Goal: Task Accomplishment & Management: Use online tool/utility

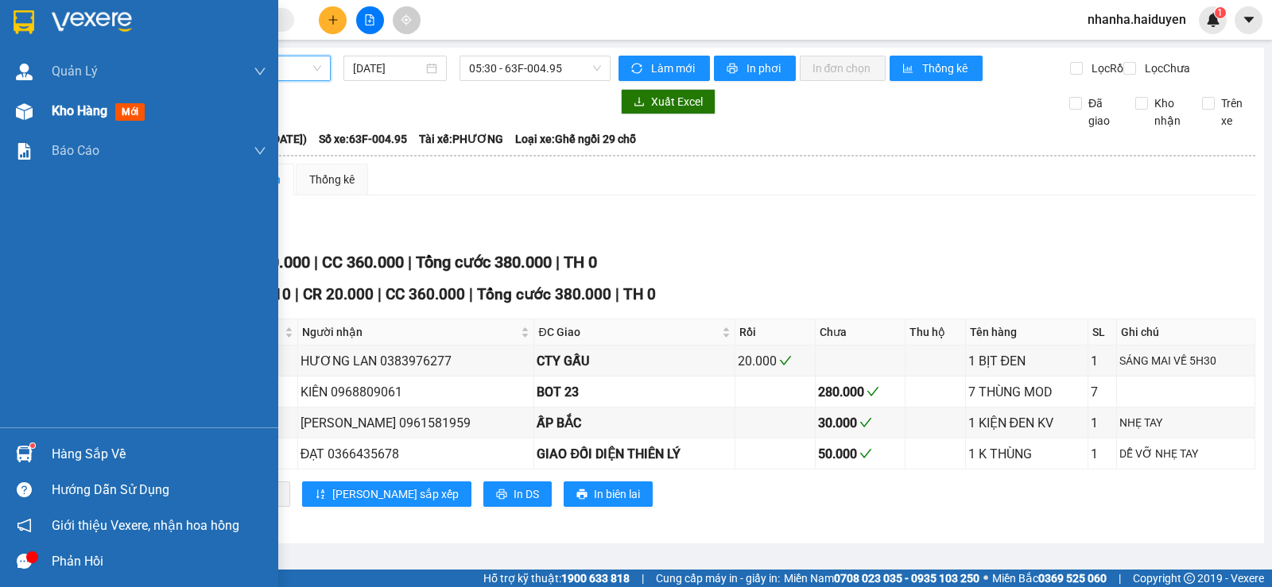
click at [43, 126] on div "Kho hàng mới" at bounding box center [139, 111] width 278 height 40
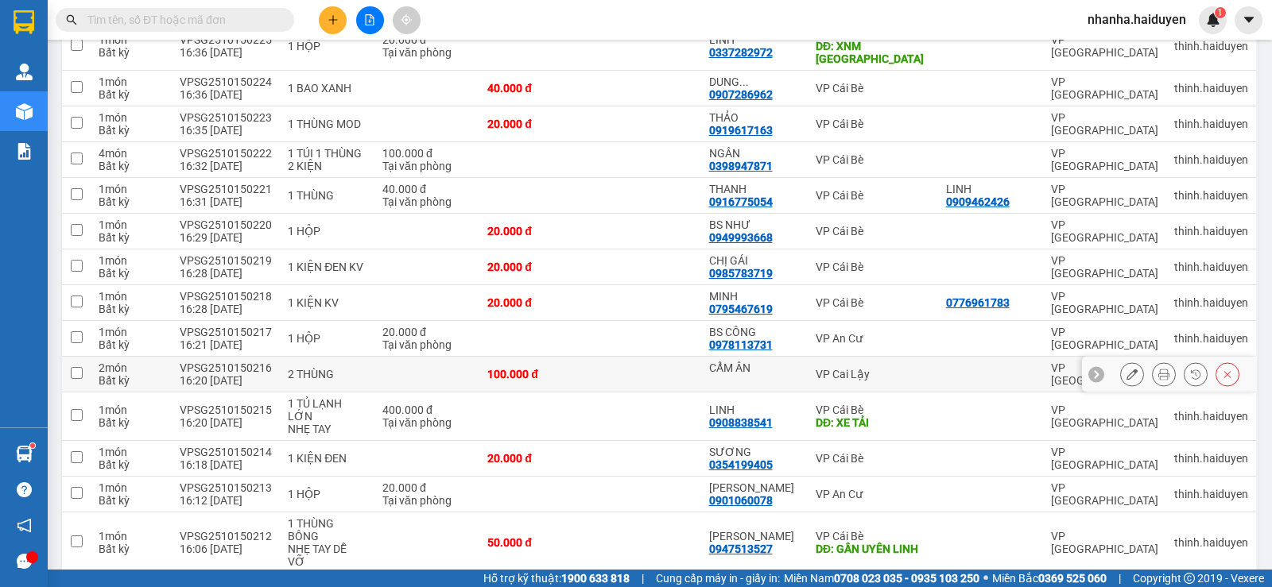
scroll to position [1481, 0]
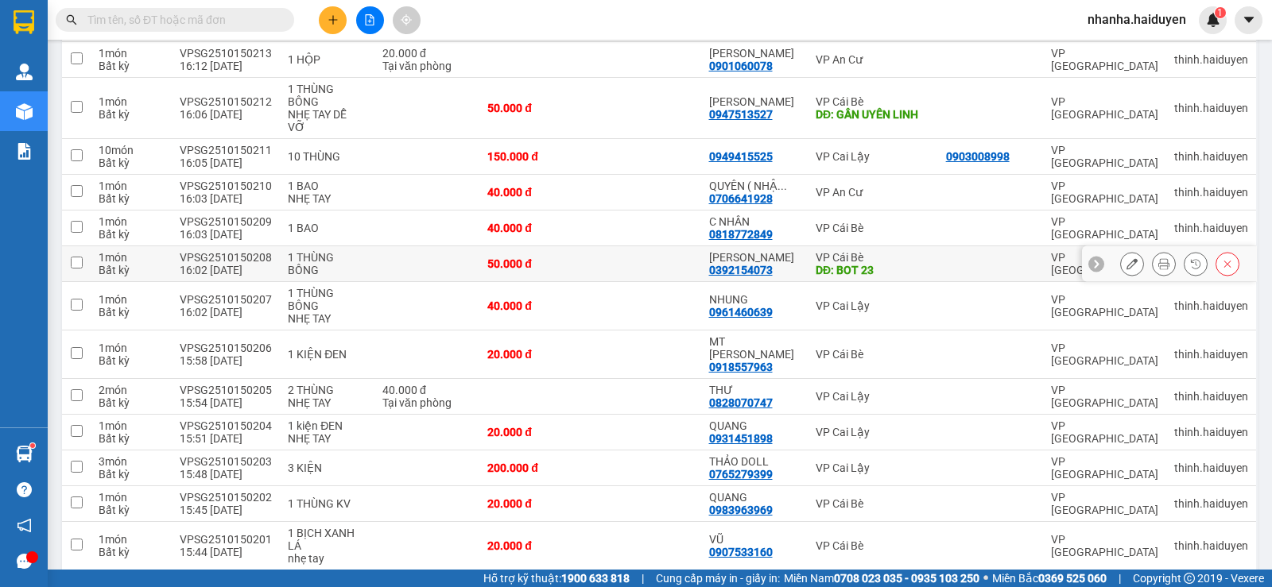
click at [543, 246] on td "50.000 đ" at bounding box center [534, 264] width 110 height 36
checkbox input "true"
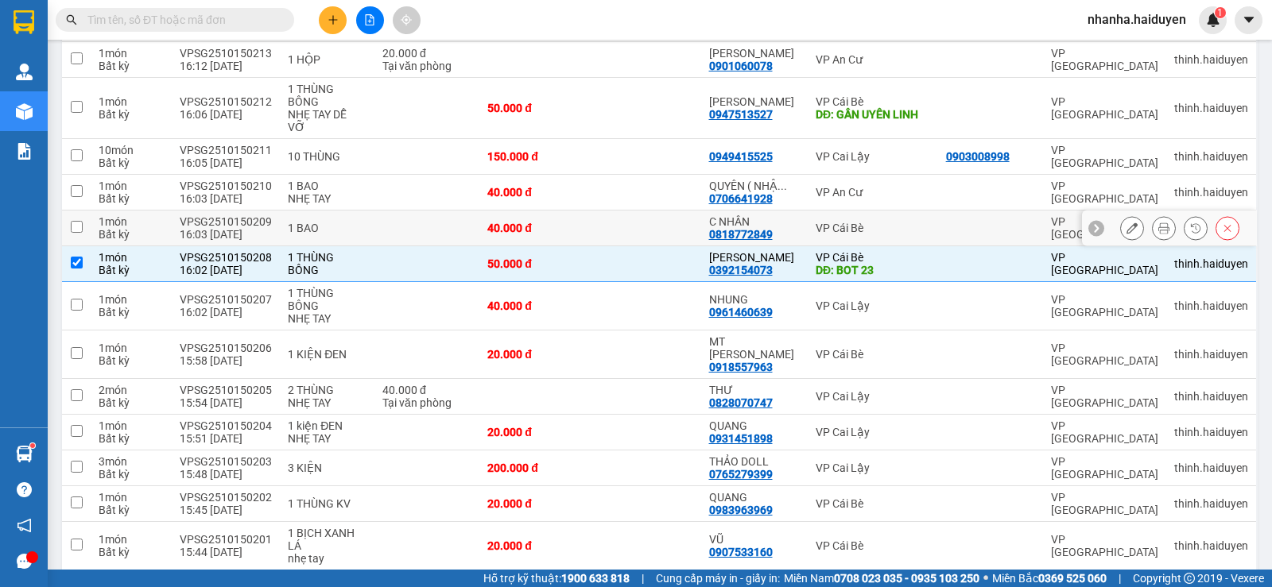
scroll to position [1242, 0]
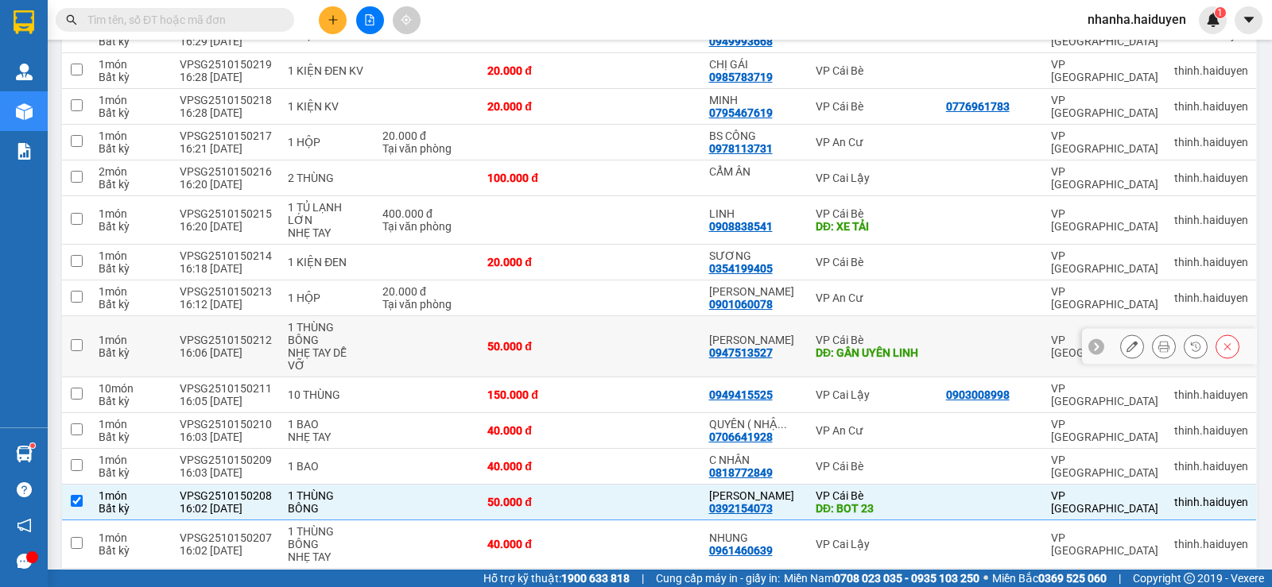
click at [580, 316] on td "50.000 đ" at bounding box center [534, 346] width 110 height 61
checkbox input "true"
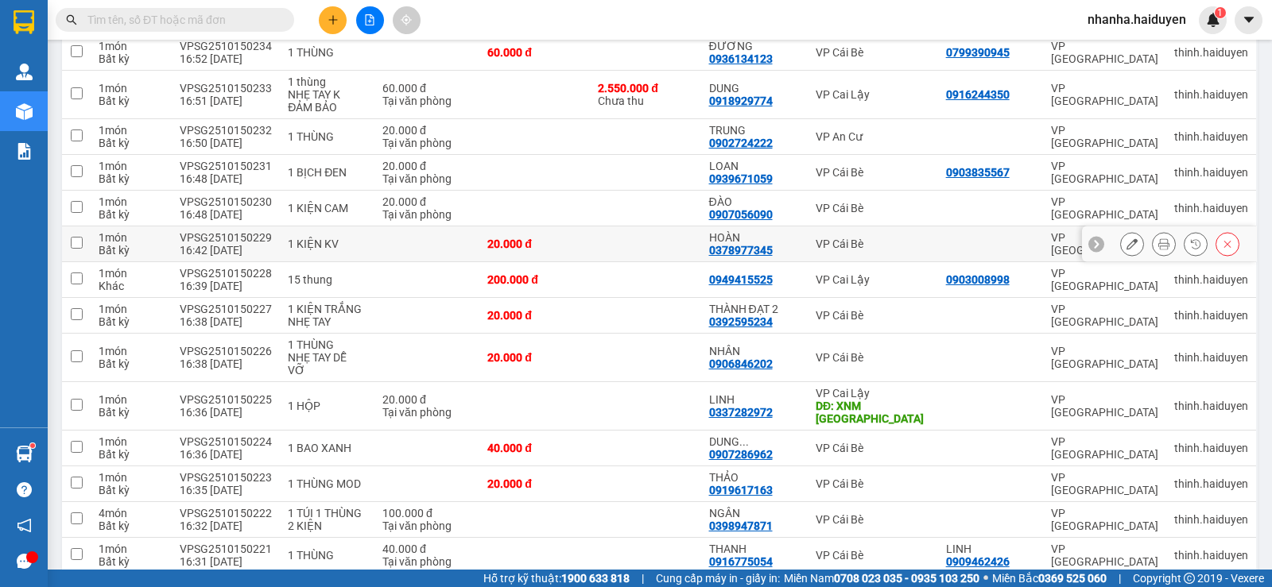
scroll to position [448, 0]
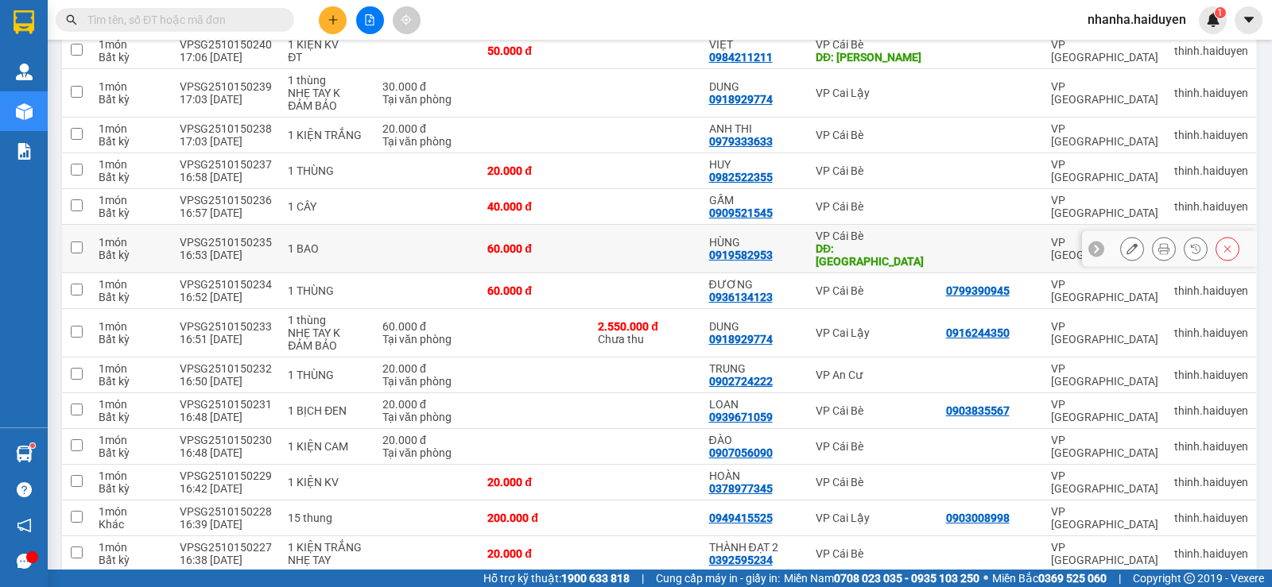
click at [610, 238] on td at bounding box center [645, 249] width 110 height 48
checkbox input "true"
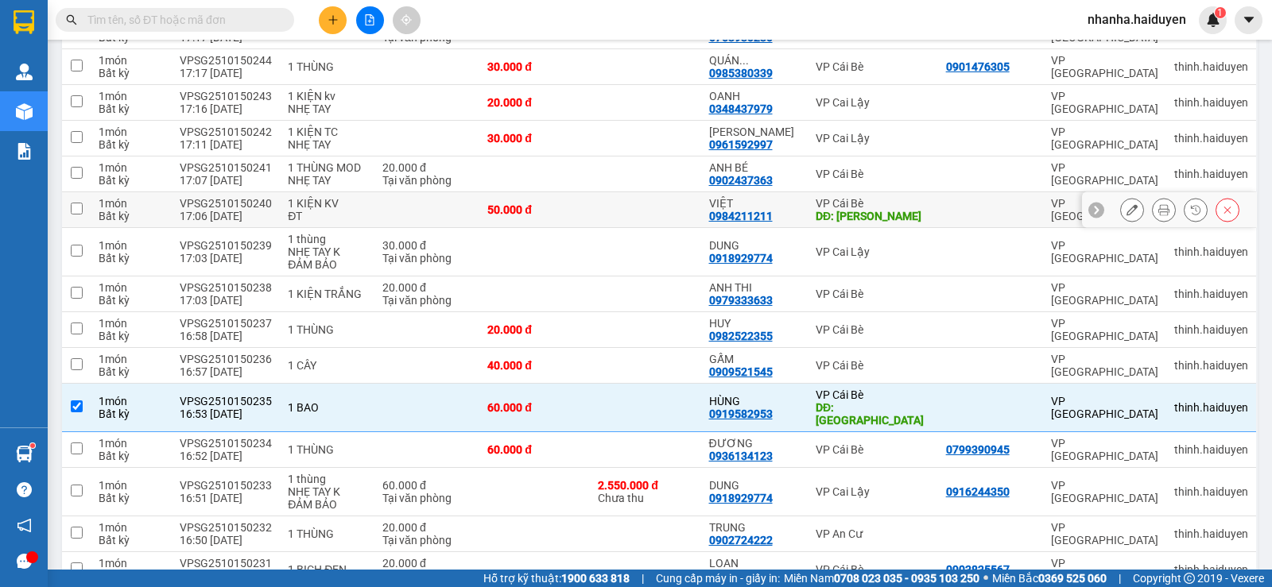
scroll to position [0, 0]
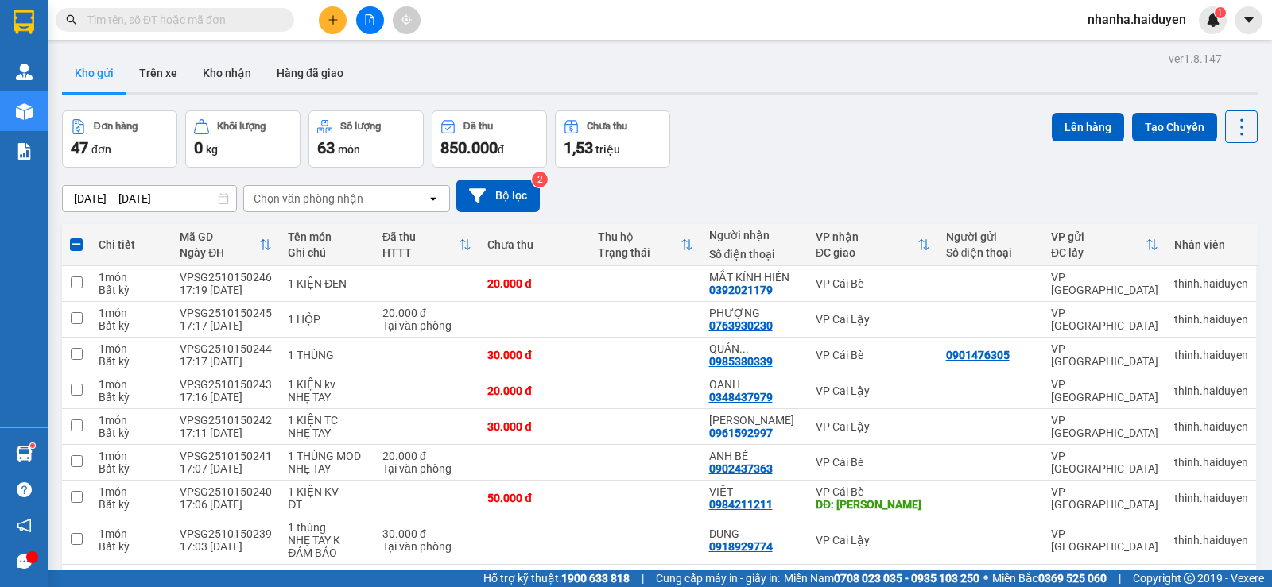
drag, startPoint x: 1065, startPoint y: 122, endPoint x: 999, endPoint y: 149, distance: 71.0
click at [1064, 122] on button "Lên hàng" at bounding box center [1088, 127] width 72 height 29
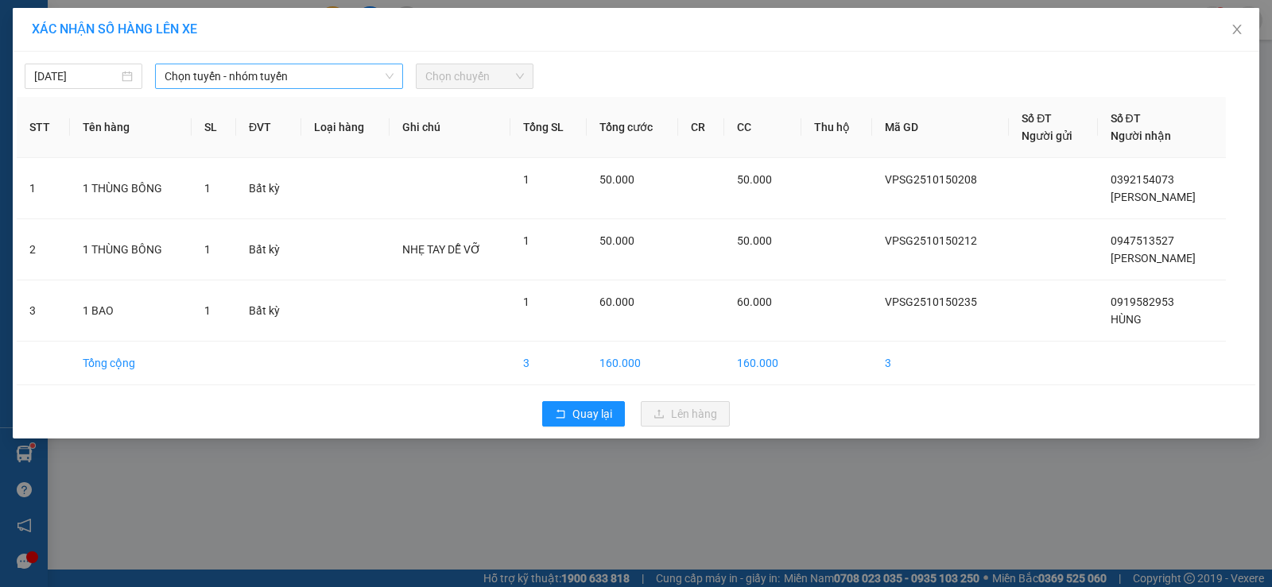
click at [231, 76] on span "Chọn tuyến - nhóm tuyến" at bounding box center [279, 76] width 229 height 24
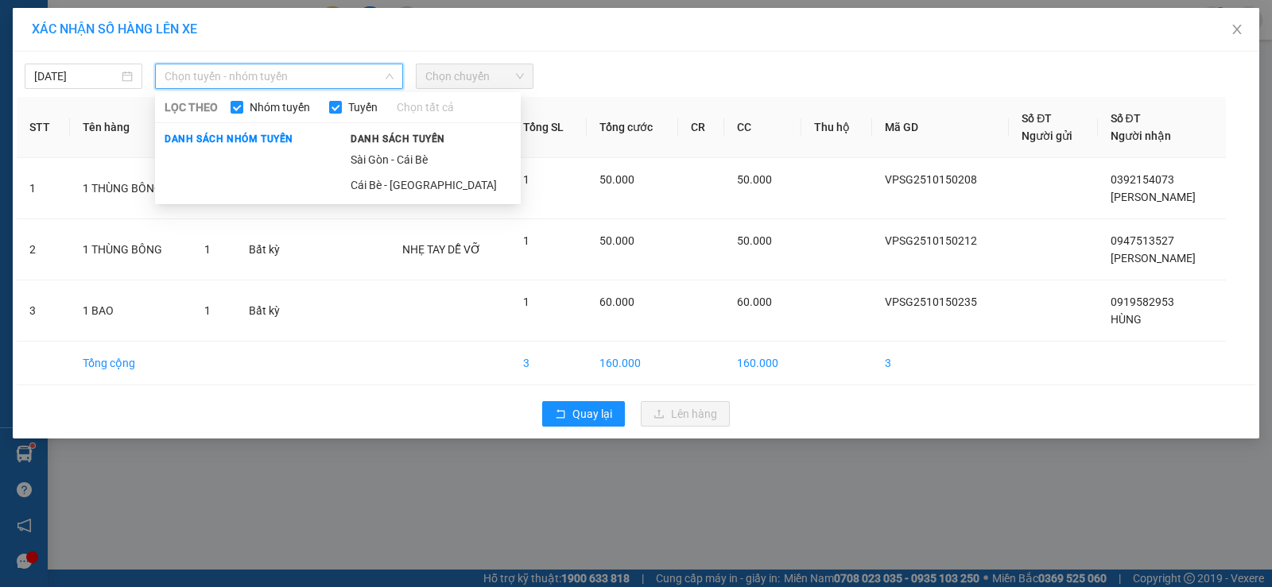
click at [451, 153] on li "Sài Gòn - Cái Bè" at bounding box center [431, 159] width 180 height 25
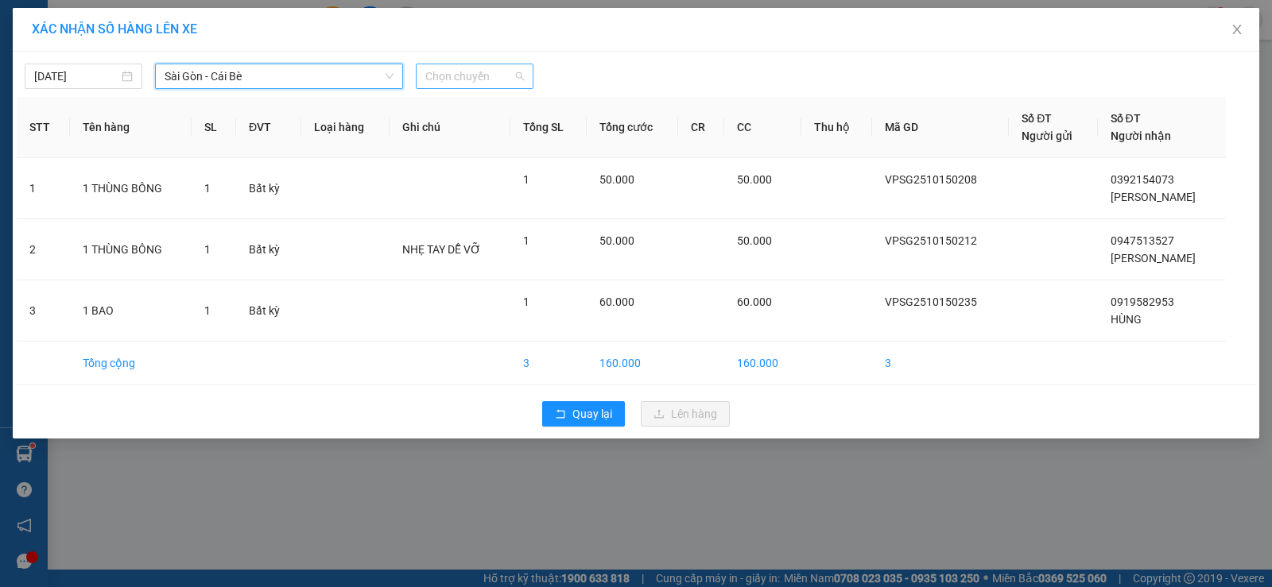
click at [480, 74] on span "Chọn chuyến" at bounding box center [474, 76] width 99 height 24
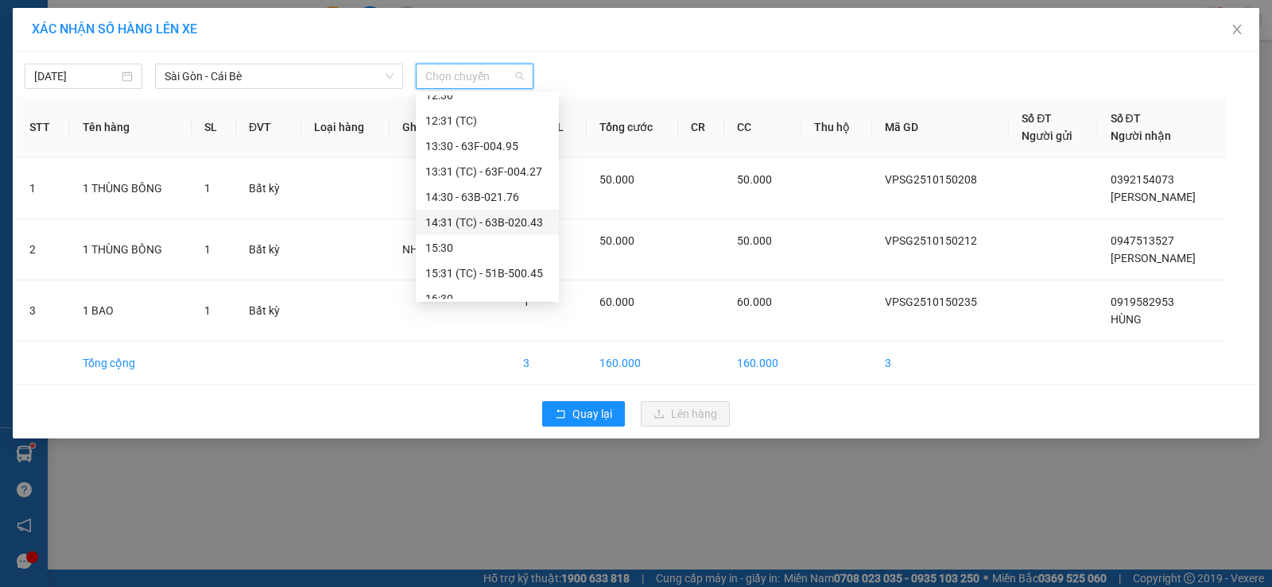
scroll to position [397, 0]
click at [472, 260] on div "17:30" at bounding box center [487, 270] width 143 height 25
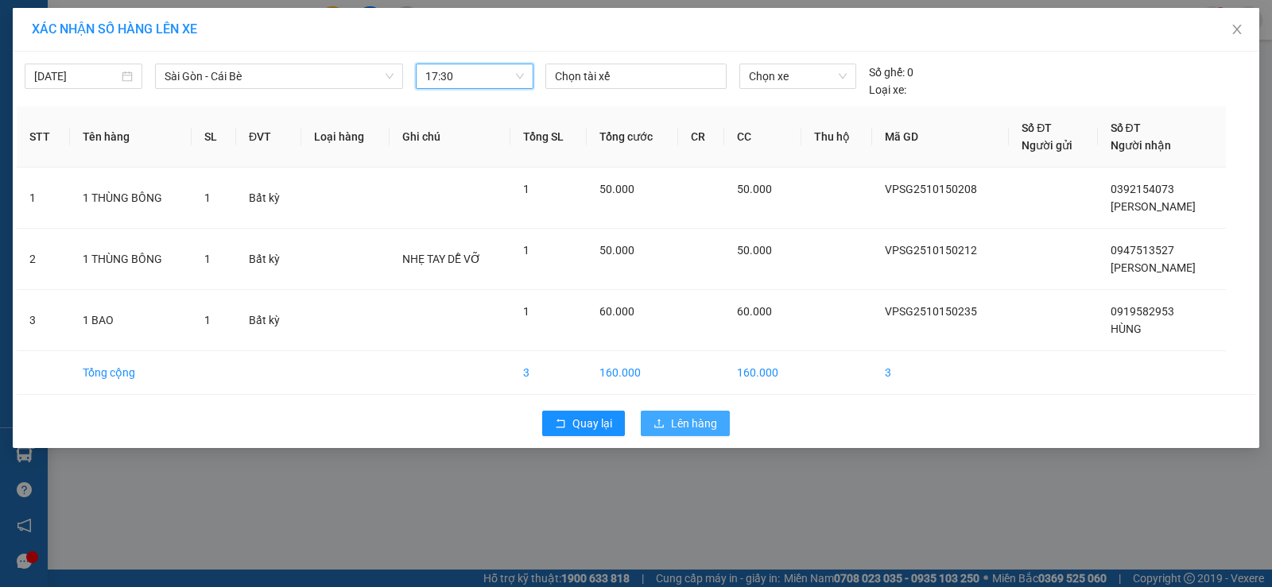
click at [692, 414] on button "Lên hàng" at bounding box center [685, 423] width 89 height 25
click at [692, 422] on span "Lên hàng" at bounding box center [694, 423] width 46 height 17
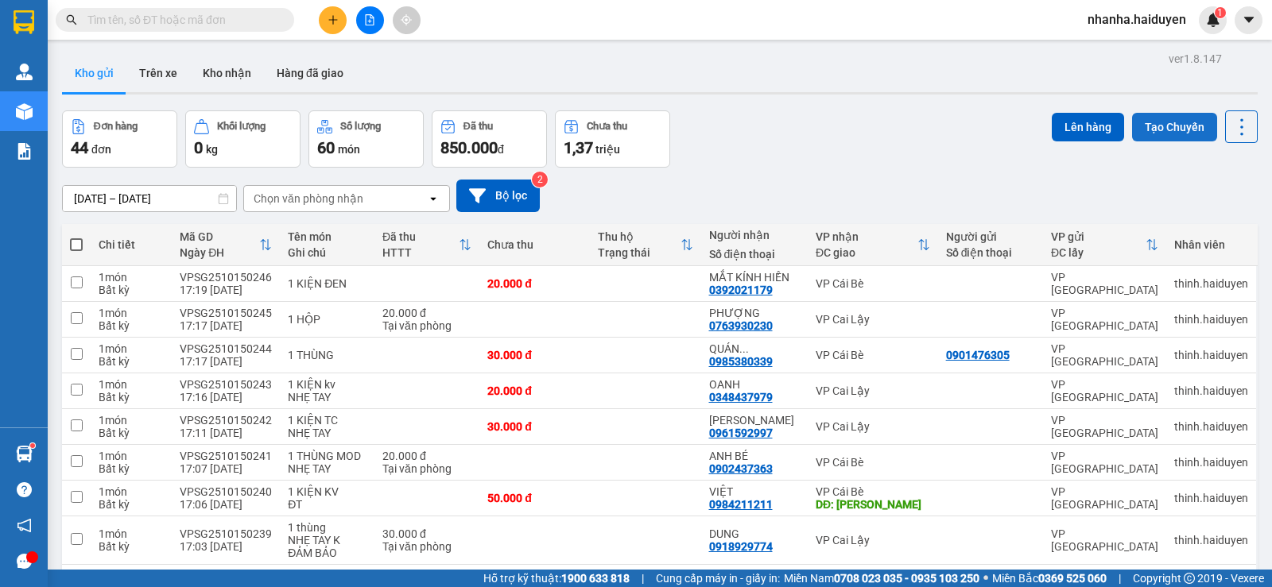
click at [1132, 136] on button "Tạo Chuyến" at bounding box center [1174, 127] width 85 height 29
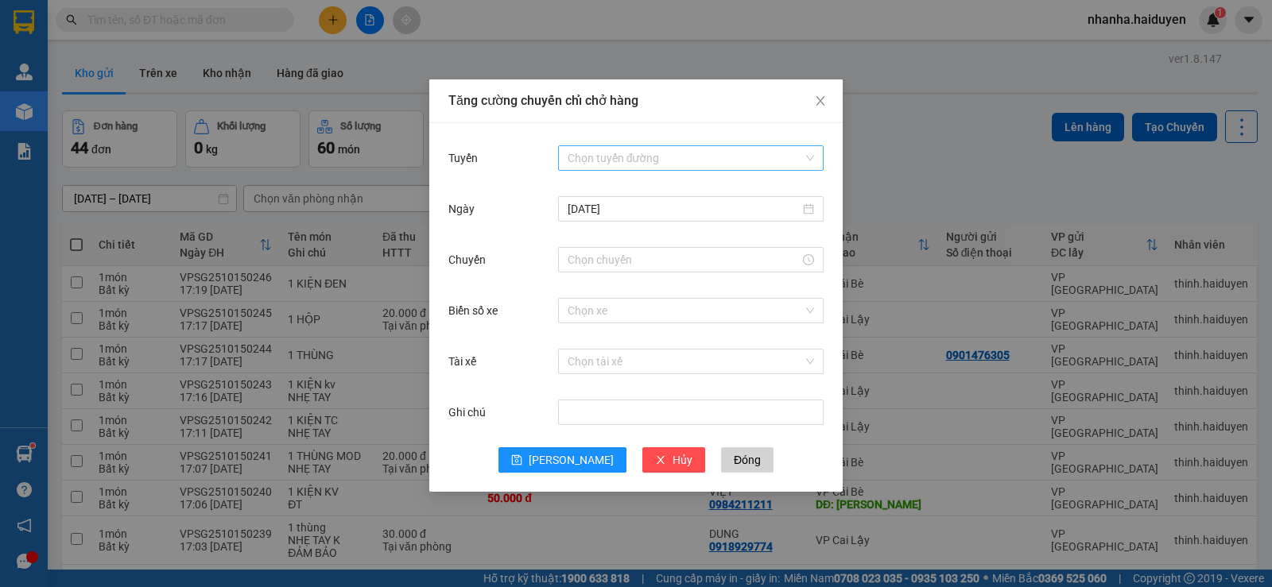
click at [679, 149] on input "Tuyến" at bounding box center [685, 158] width 235 height 24
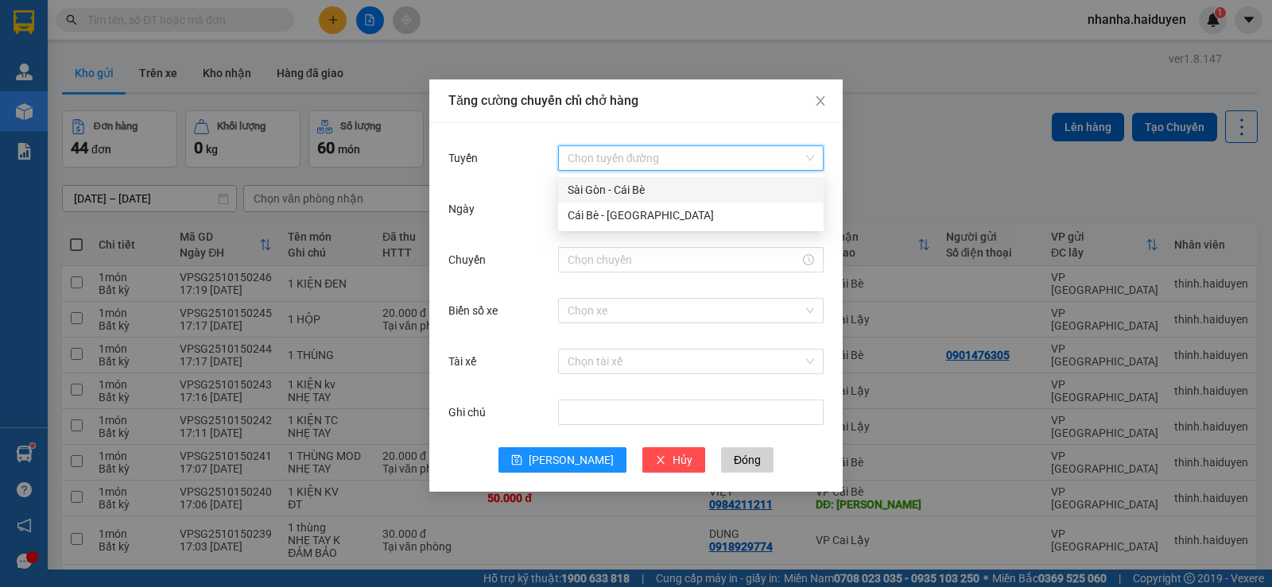
click at [656, 193] on div "Sài Gòn - Cái Bè" at bounding box center [691, 189] width 246 height 17
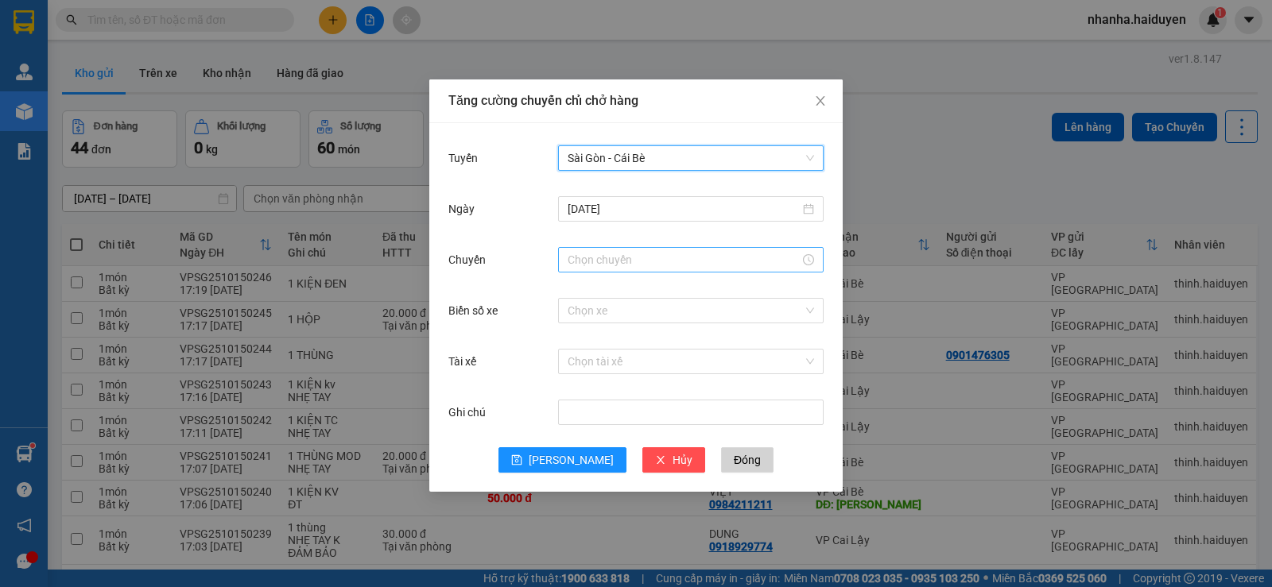
click at [605, 259] on input "Chuyến" at bounding box center [684, 259] width 232 height 17
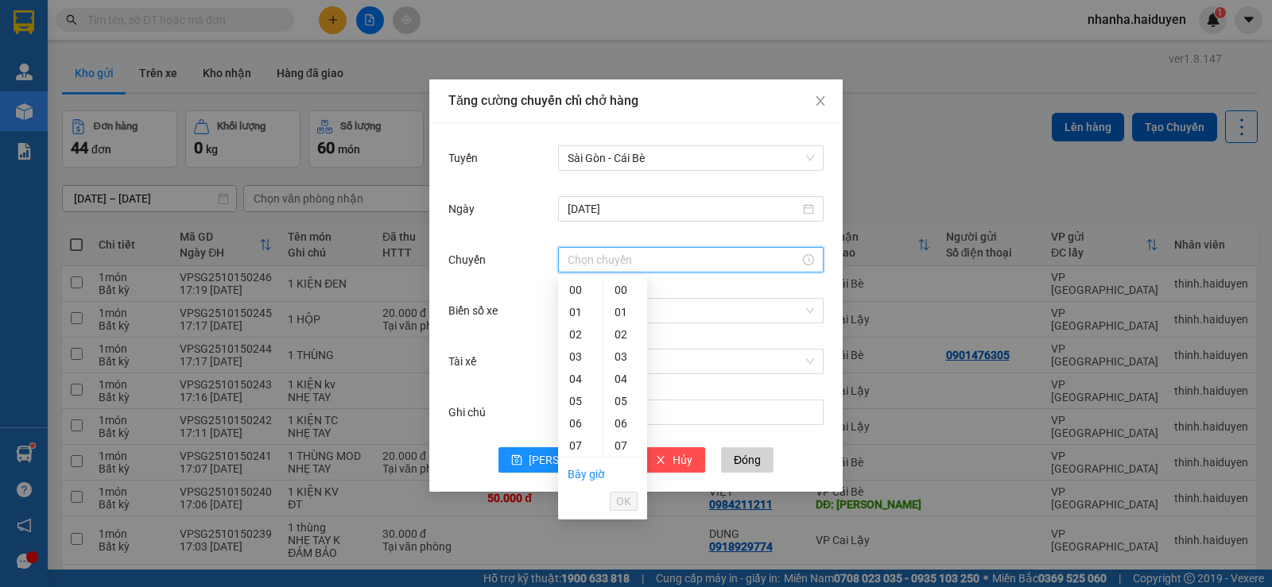
scroll to position [238, 0]
click at [584, 421] on div "17" at bounding box center [580, 430] width 45 height 22
click at [622, 343] on div "31" at bounding box center [625, 344] width 44 height 22
type input "17:31"
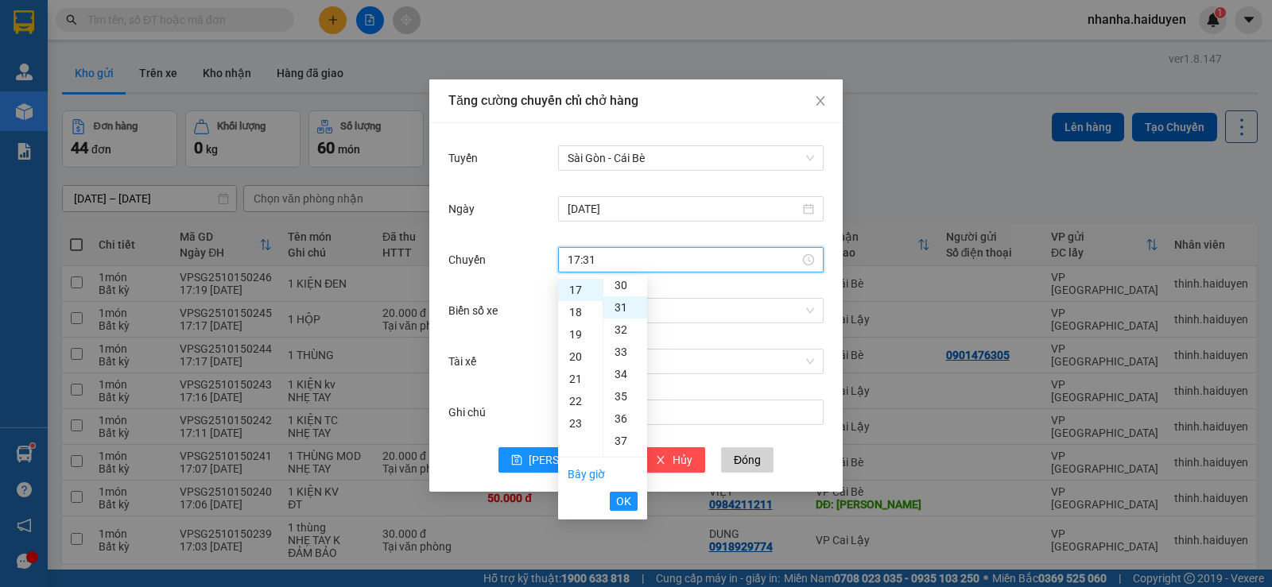
scroll to position [690, 0]
click at [766, 319] on input "Biển số xe" at bounding box center [685, 311] width 235 height 24
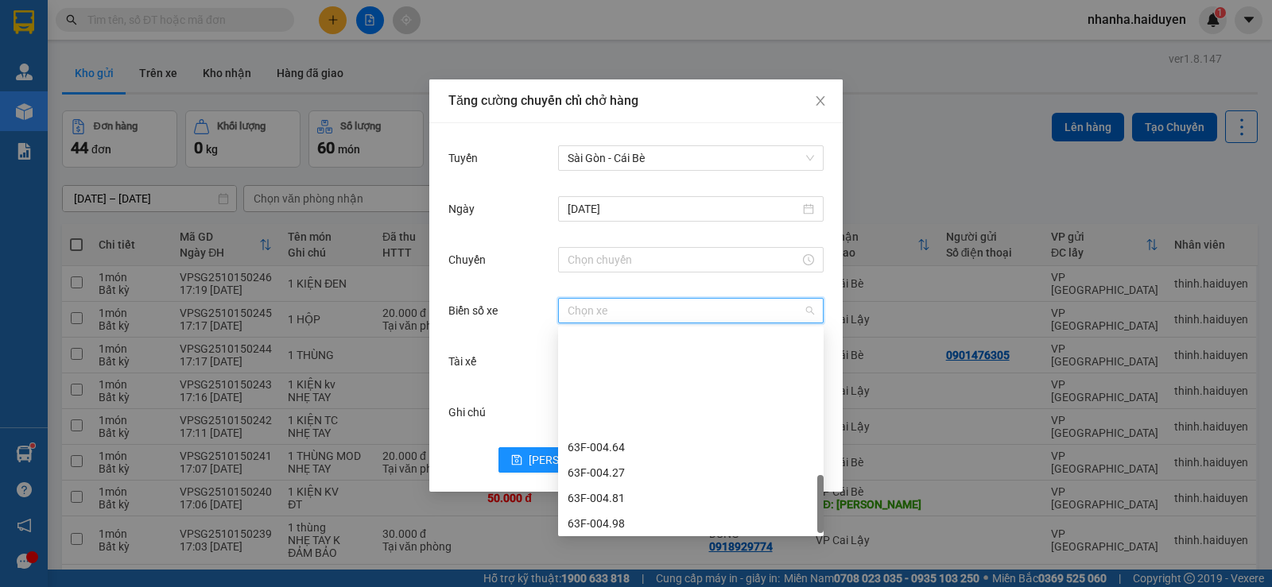
scroll to position [687, 0]
click at [626, 368] on div "63F-004.81" at bounding box center [691, 367] width 246 height 17
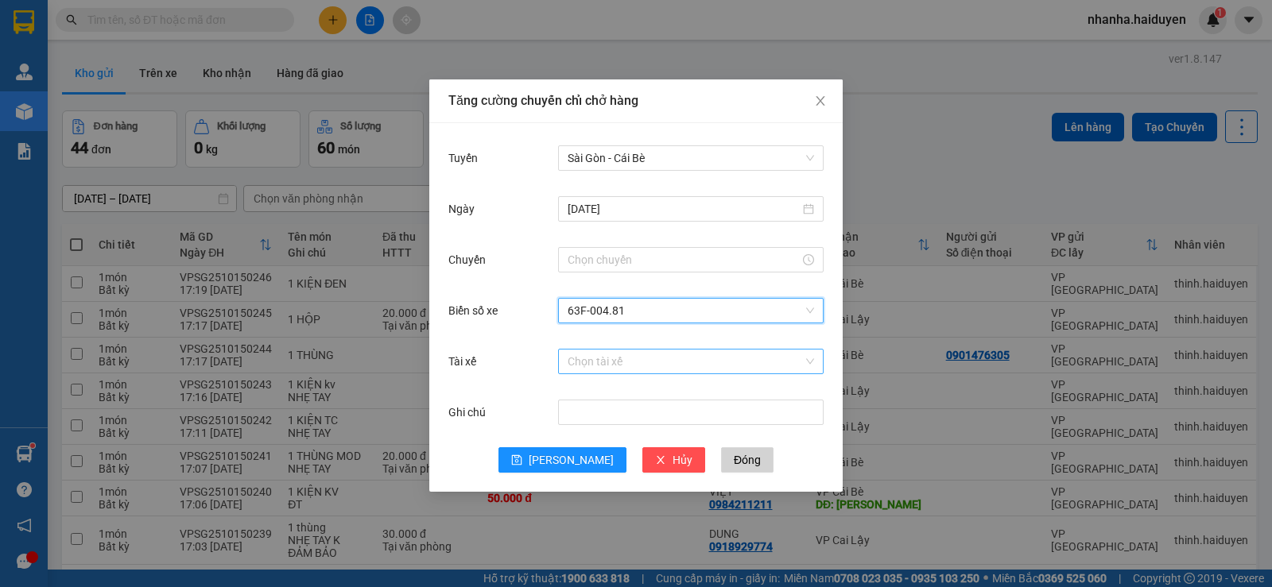
click at [608, 366] on input "Tài xế" at bounding box center [685, 362] width 235 height 24
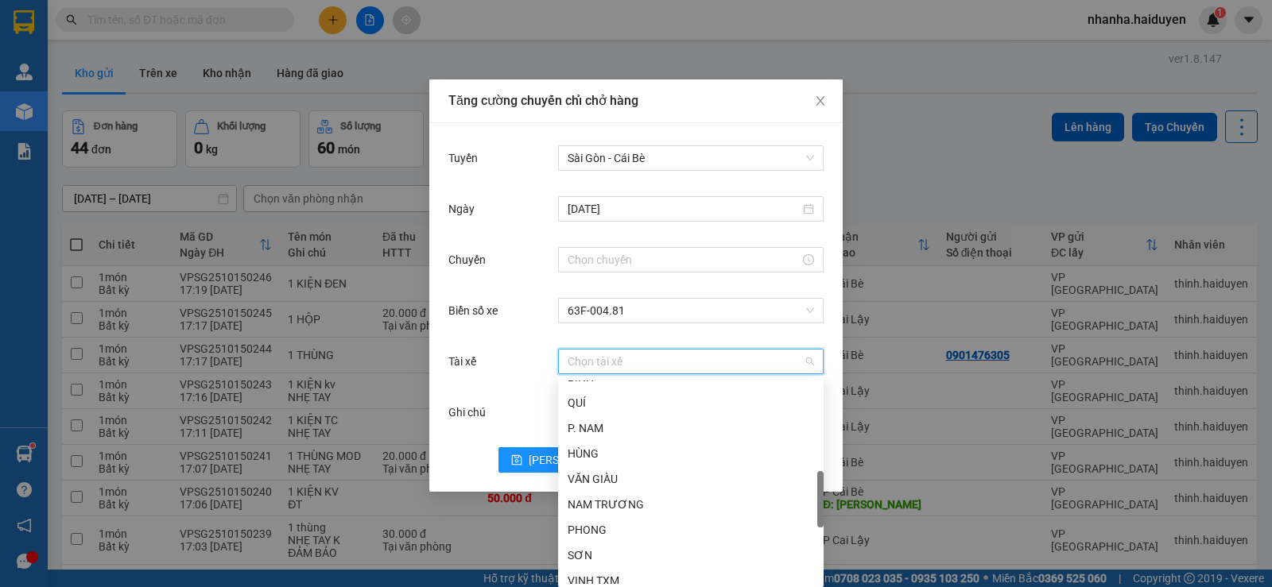
scroll to position [477, 0]
click at [600, 469] on div "SƠN" at bounding box center [691, 475] width 246 height 17
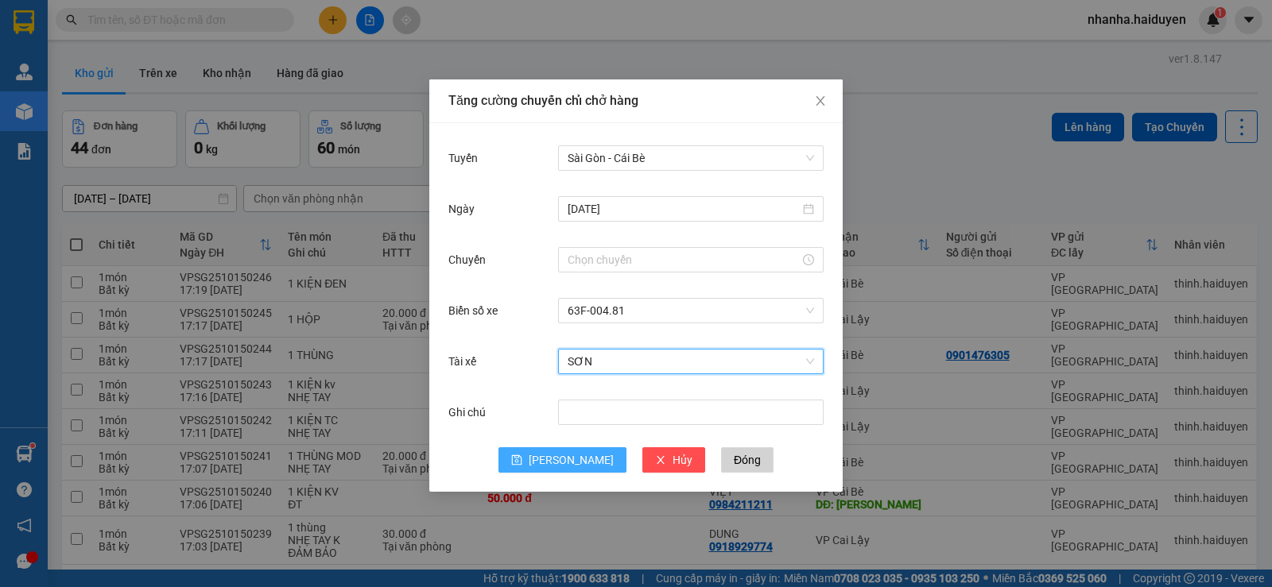
click at [551, 467] on button "[PERSON_NAME]" at bounding box center [562, 460] width 128 height 25
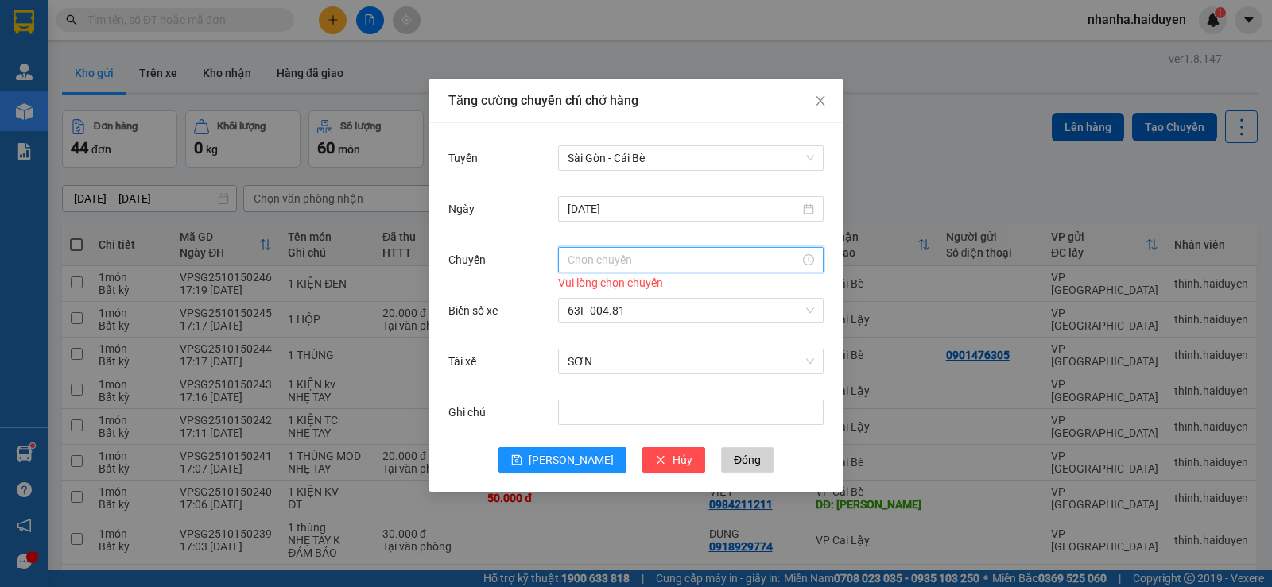
click at [617, 262] on input "Chuyến" at bounding box center [684, 259] width 232 height 17
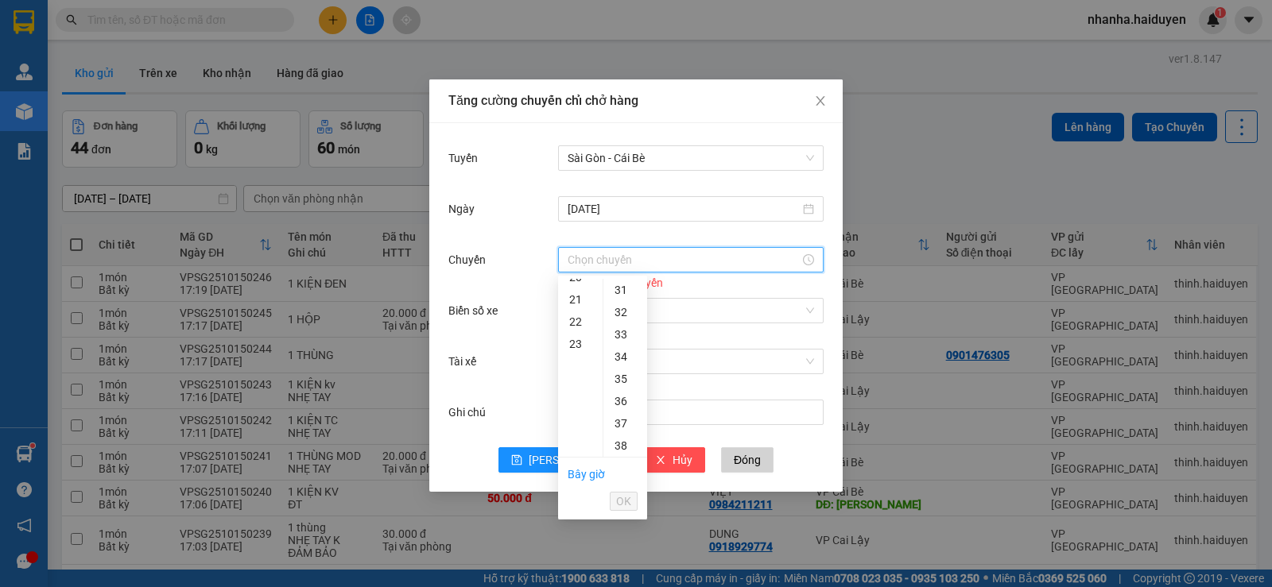
scroll to position [378, 0]
click at [583, 291] on div "17" at bounding box center [580, 290] width 45 height 22
click at [625, 346] on div "31" at bounding box center [625, 344] width 44 height 22
type input "17:31"
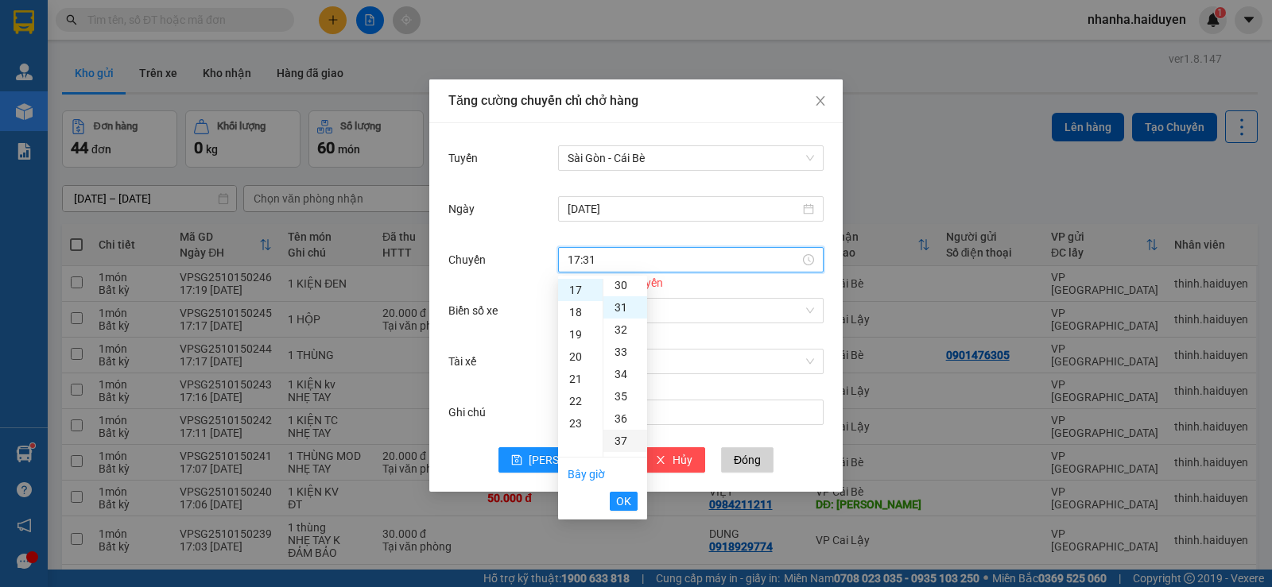
scroll to position [690, 0]
click at [618, 505] on span "OK" at bounding box center [623, 501] width 15 height 17
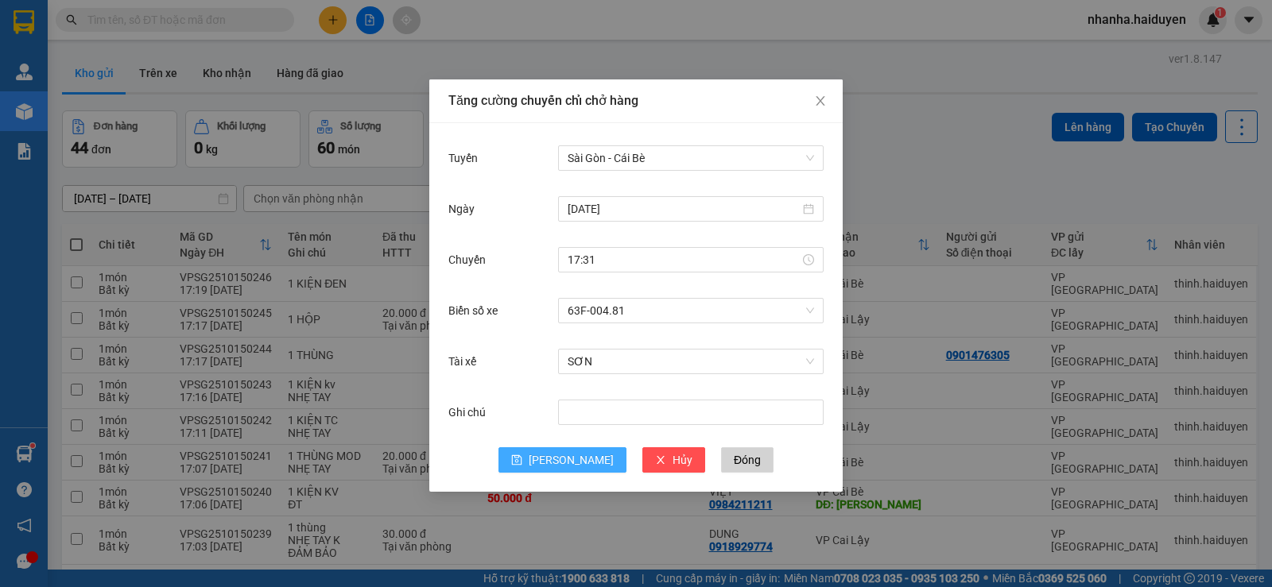
click at [522, 455] on icon "save" at bounding box center [517, 460] width 10 height 10
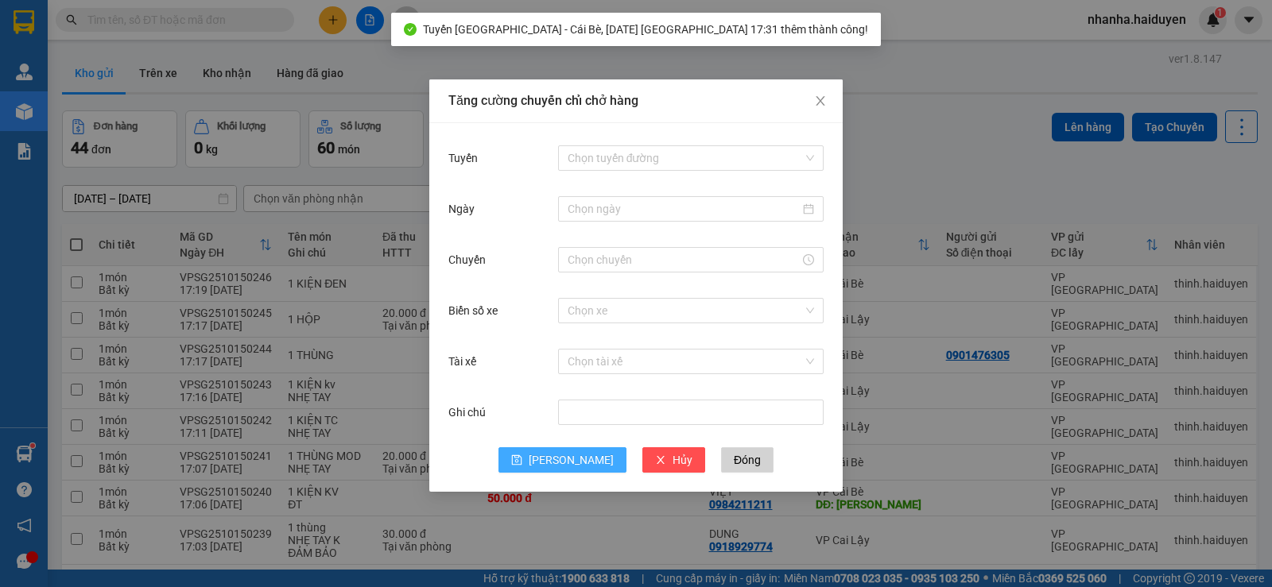
click at [898, 122] on div "Tăng cường chuyến chỉ chở hàng Tuyến Chọn tuyến đường Ngày Chuyến Biển số xe Ch…" at bounding box center [636, 293] width 1272 height 587
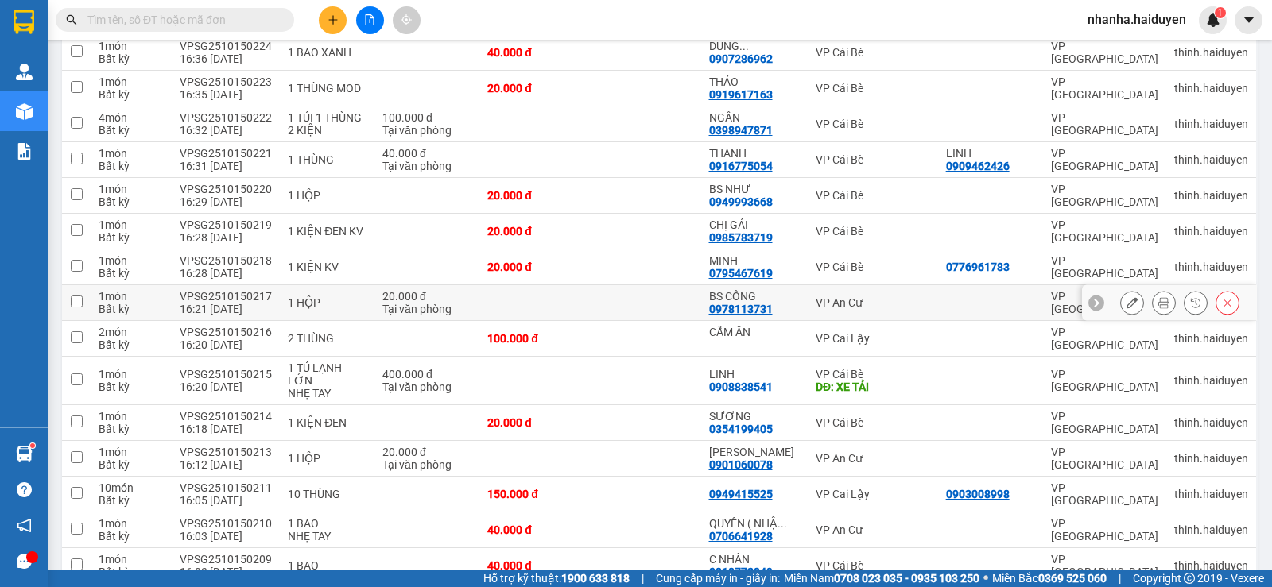
scroll to position [795, 0]
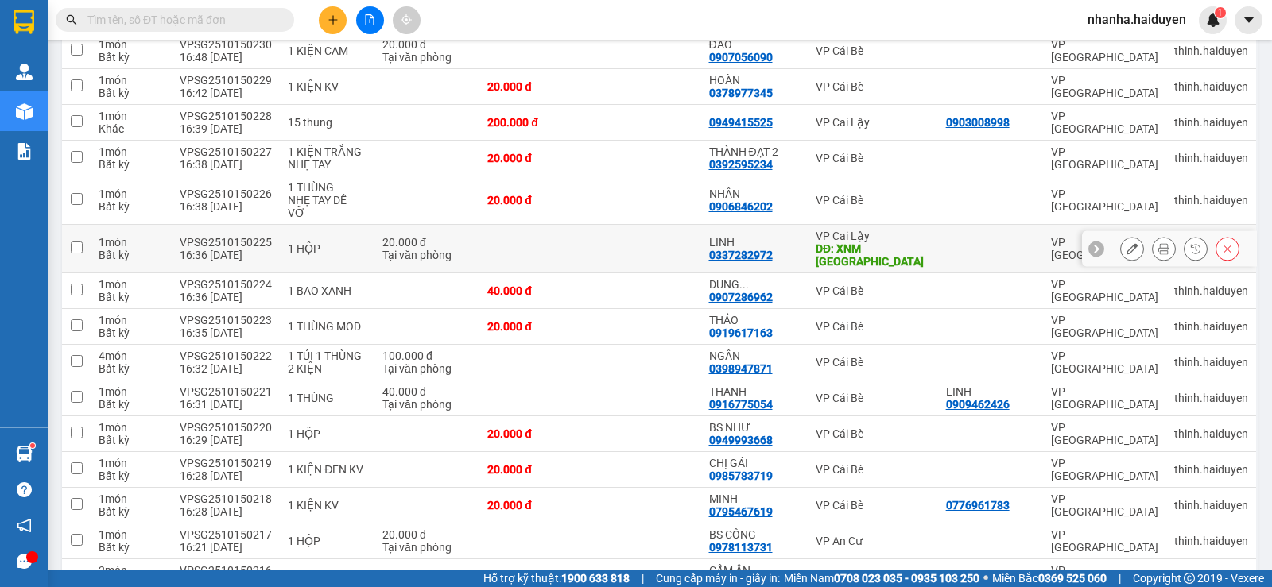
click at [634, 233] on td at bounding box center [645, 249] width 110 height 48
checkbox input "true"
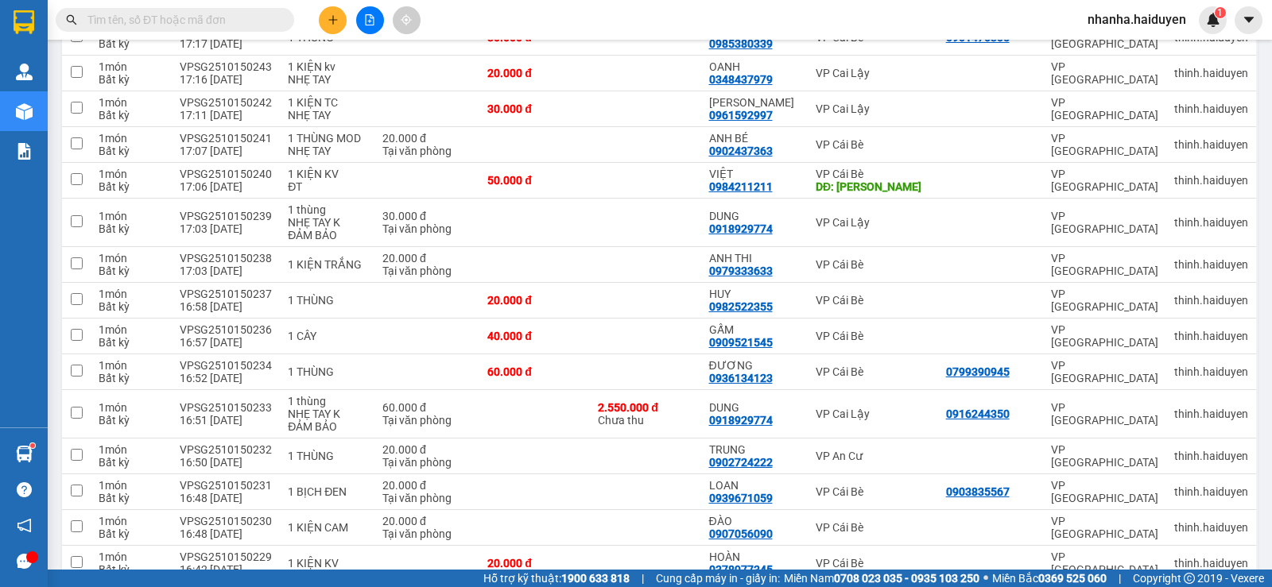
scroll to position [0, 0]
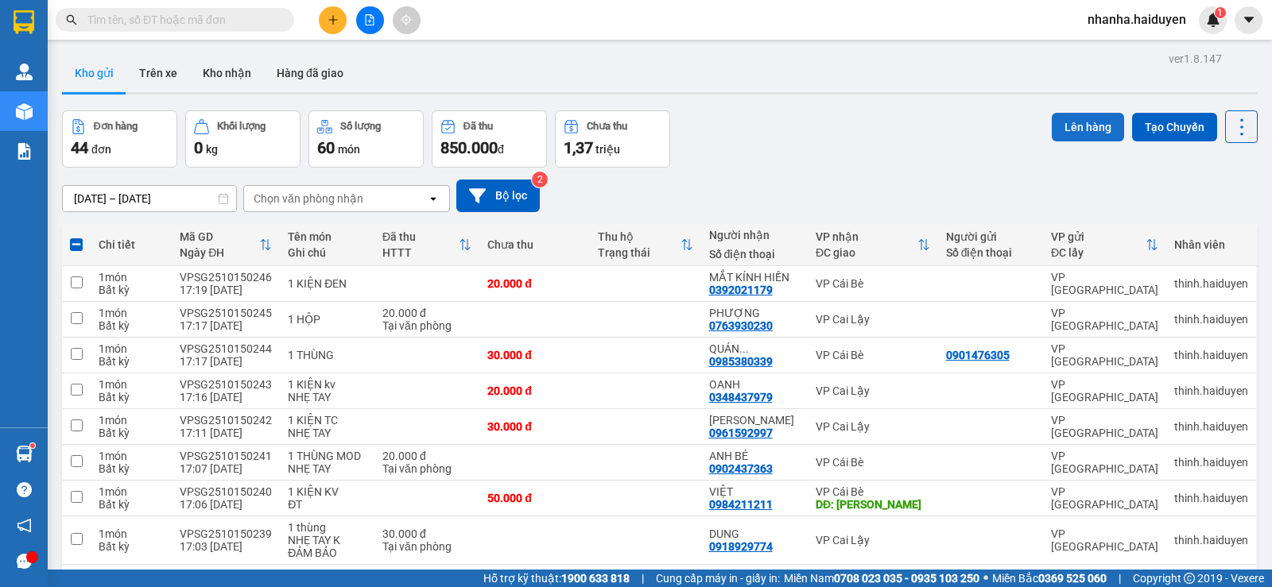
click at [1058, 124] on button "Lên hàng" at bounding box center [1088, 127] width 72 height 29
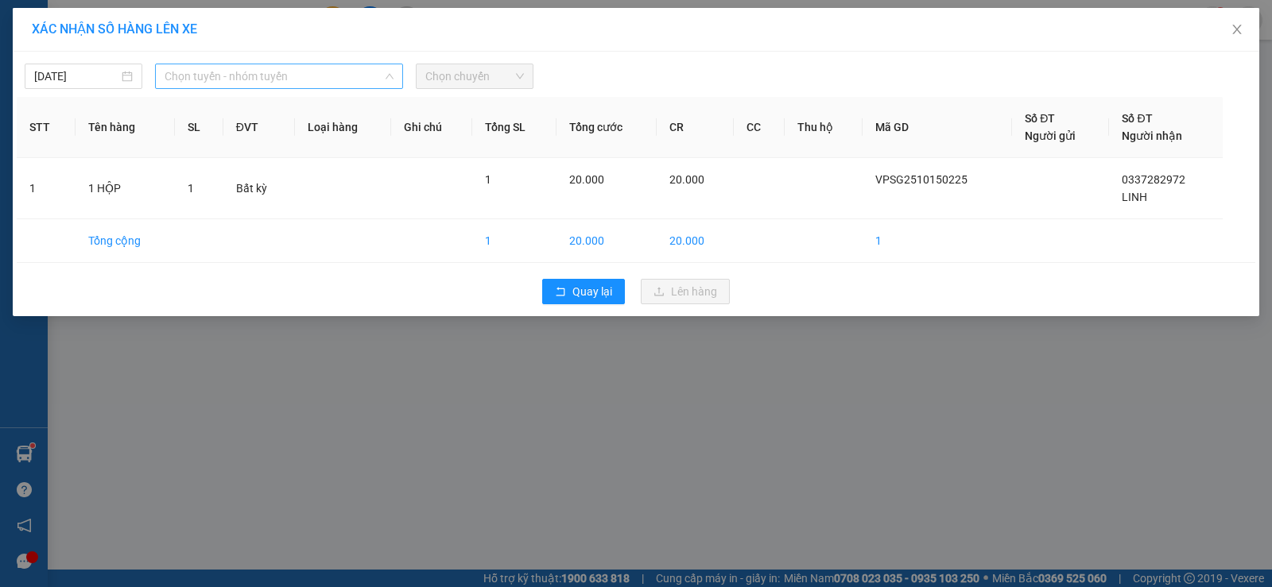
click at [242, 76] on span "Chọn tuyến - nhóm tuyến" at bounding box center [279, 76] width 229 height 24
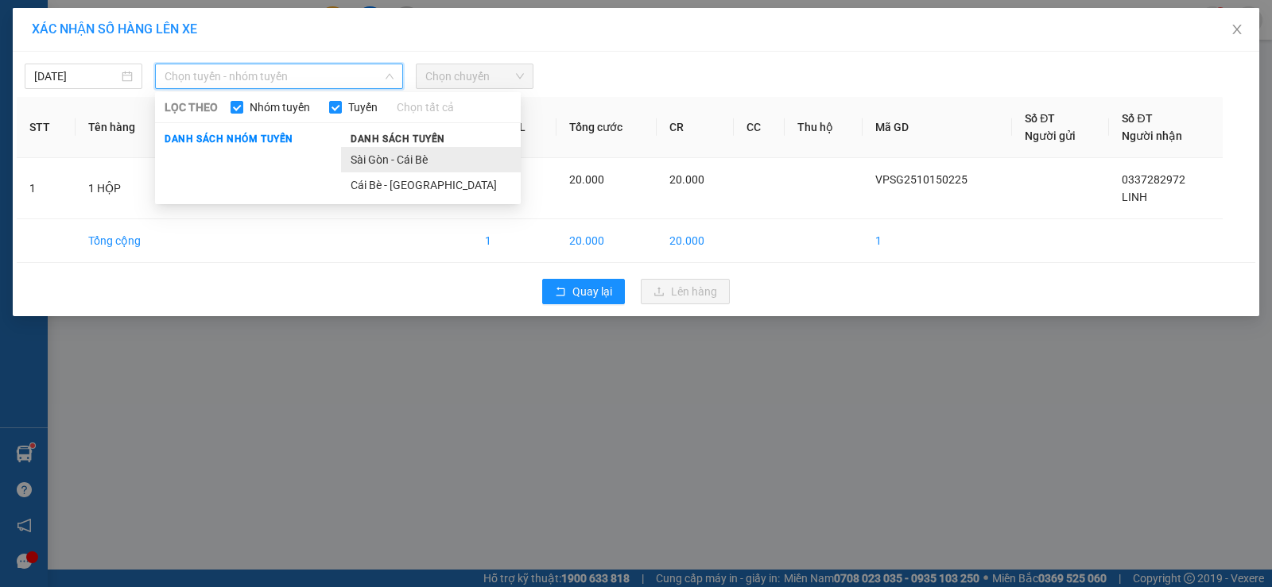
click at [401, 157] on li "Sài Gòn - Cái Bè" at bounding box center [431, 159] width 180 height 25
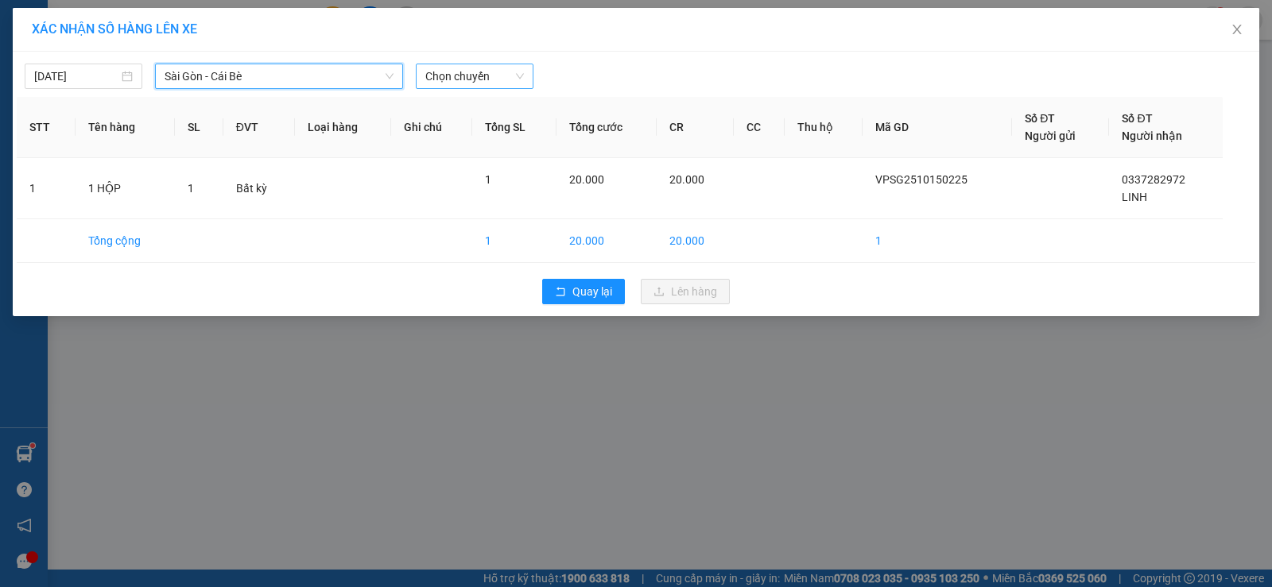
click at [452, 77] on span "Chọn chuyến" at bounding box center [474, 76] width 99 height 24
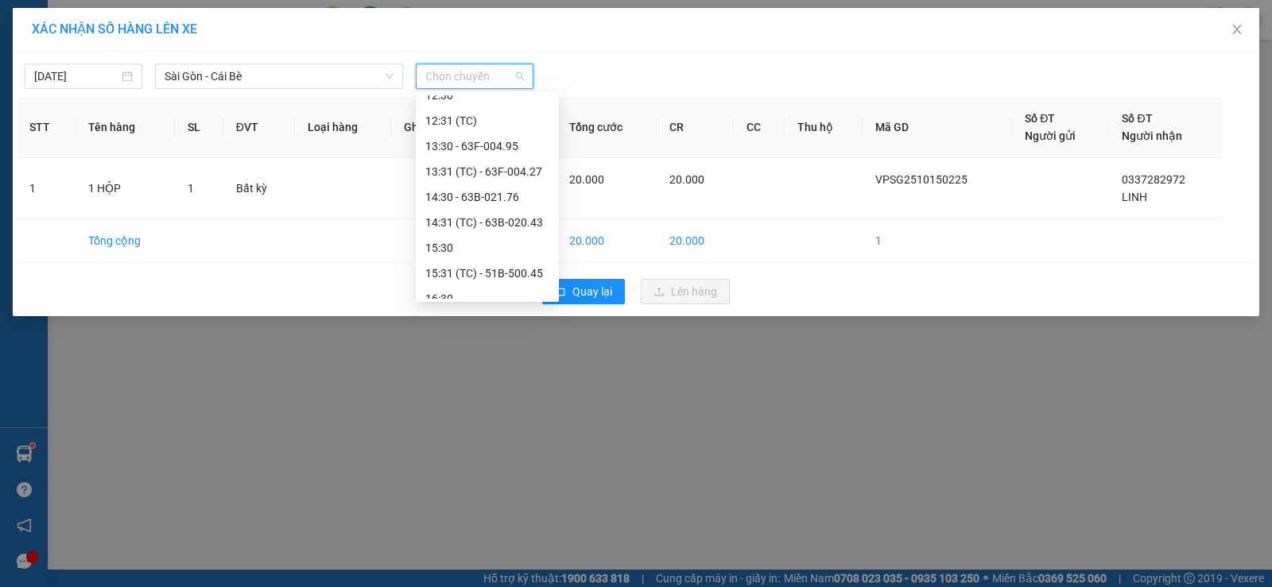
scroll to position [458, 0]
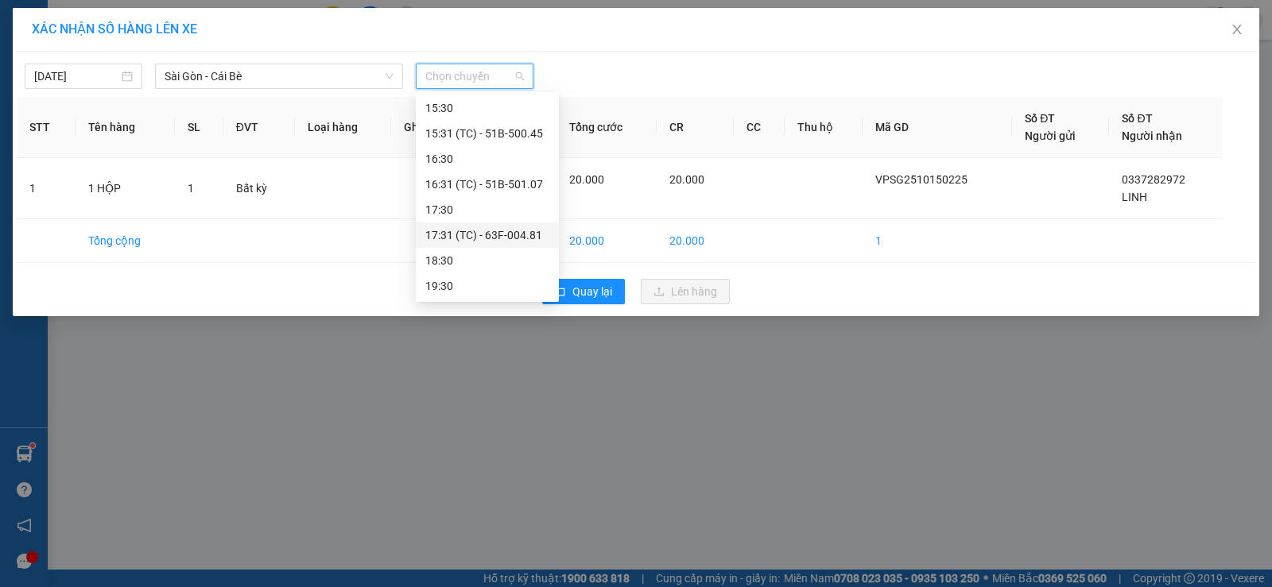
click at [476, 235] on div "17:31 (TC) - 63F-004.81" at bounding box center [487, 235] width 124 height 17
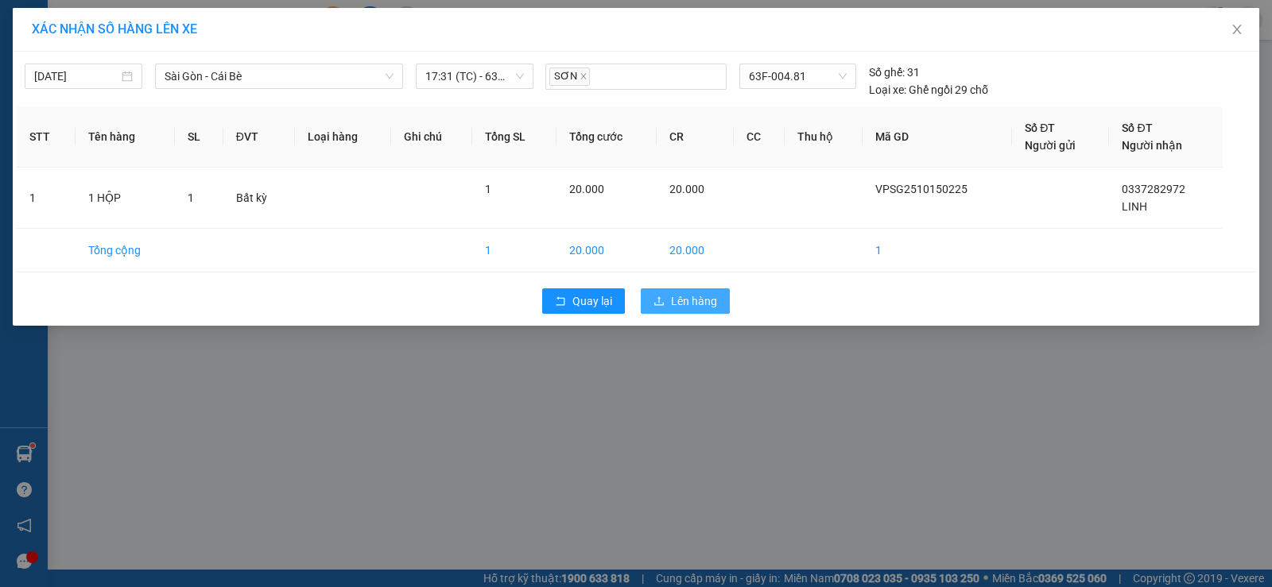
click at [697, 293] on span "Lên hàng" at bounding box center [694, 301] width 46 height 17
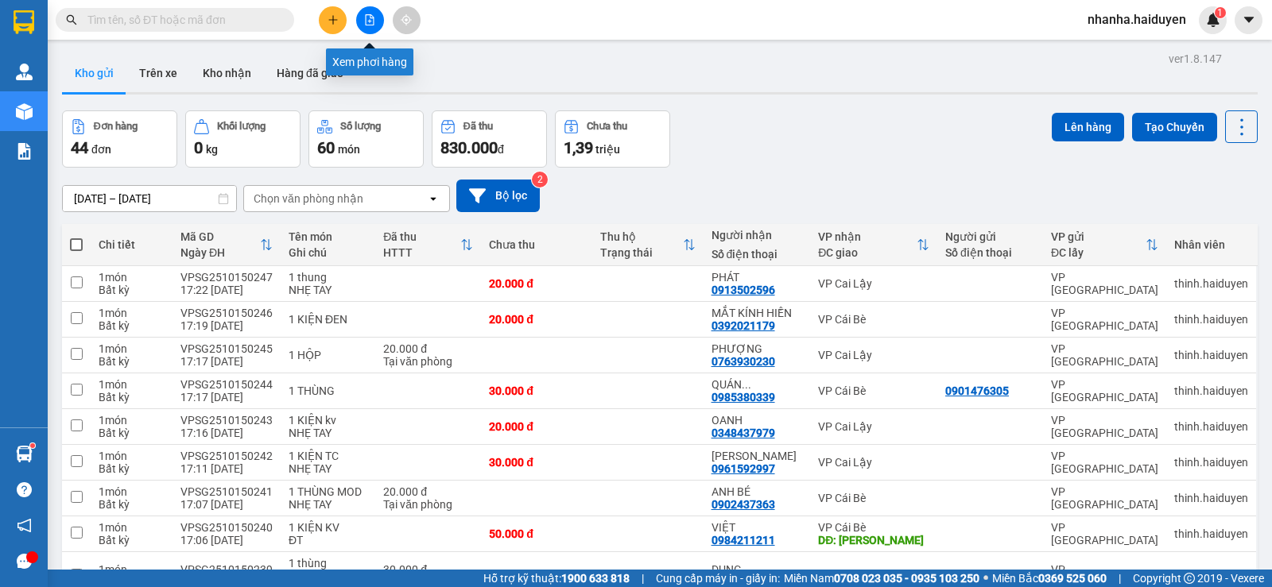
click at [371, 23] on icon "file-add" at bounding box center [369, 19] width 11 height 11
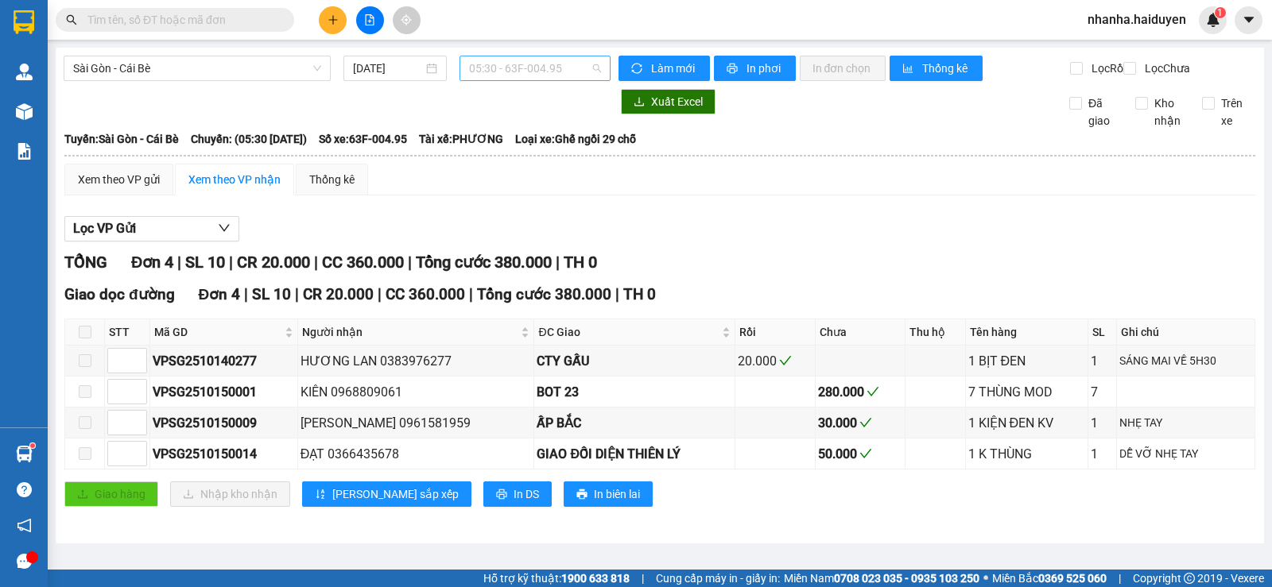
click at [589, 68] on span "05:30 - 63F-004.95" at bounding box center [534, 68] width 131 height 24
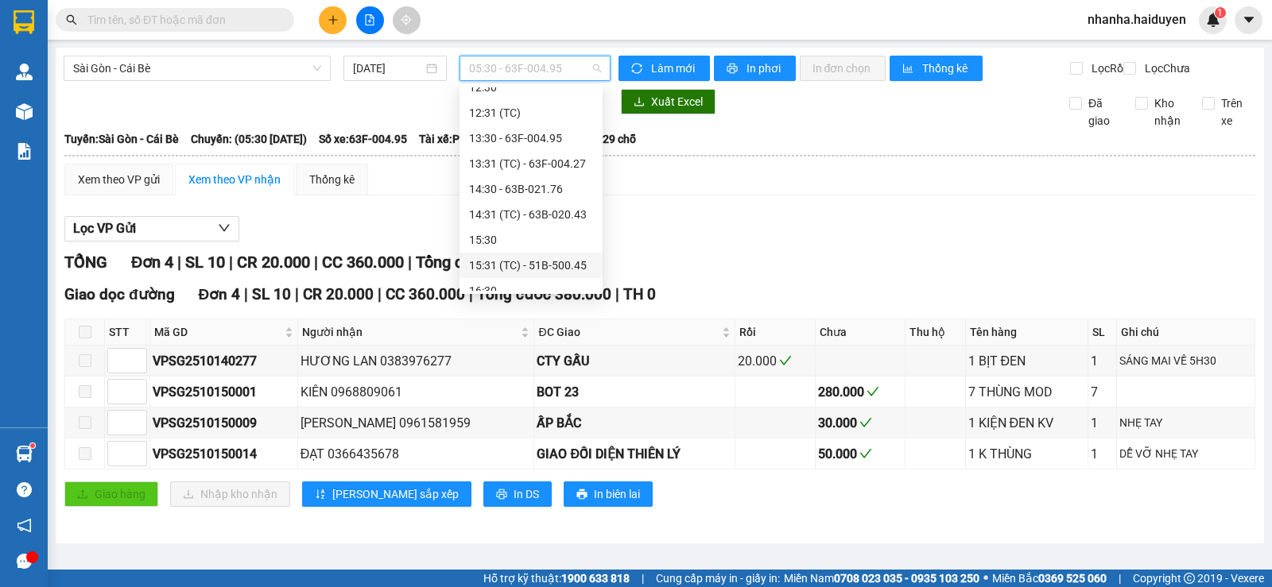
scroll to position [397, 0]
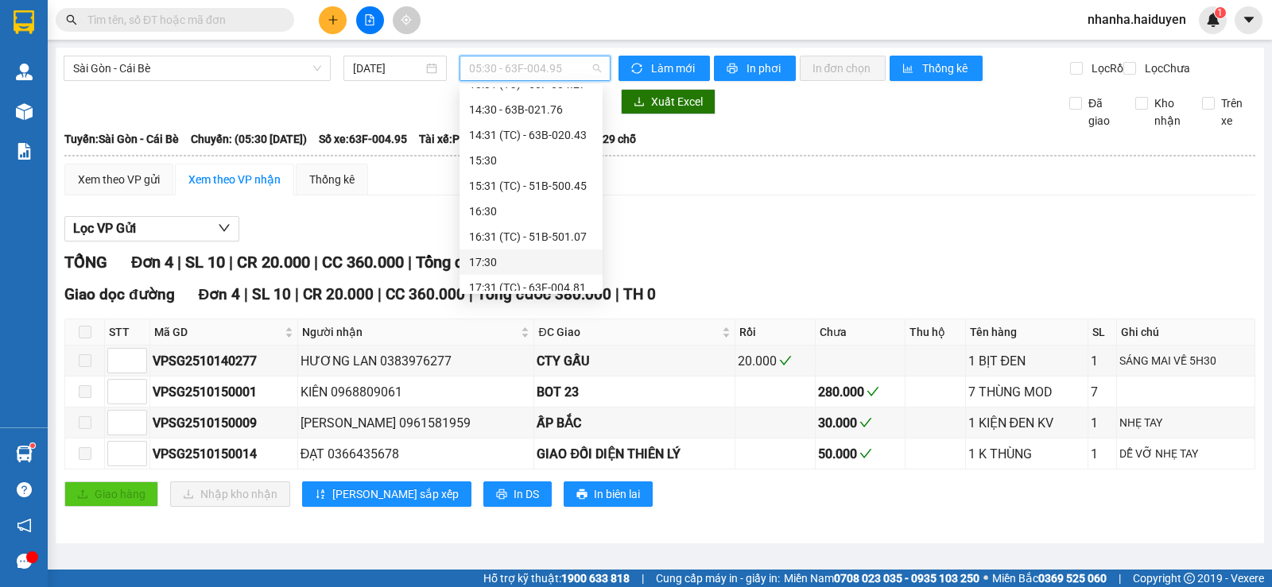
click at [540, 256] on div "17:30" at bounding box center [531, 262] width 124 height 17
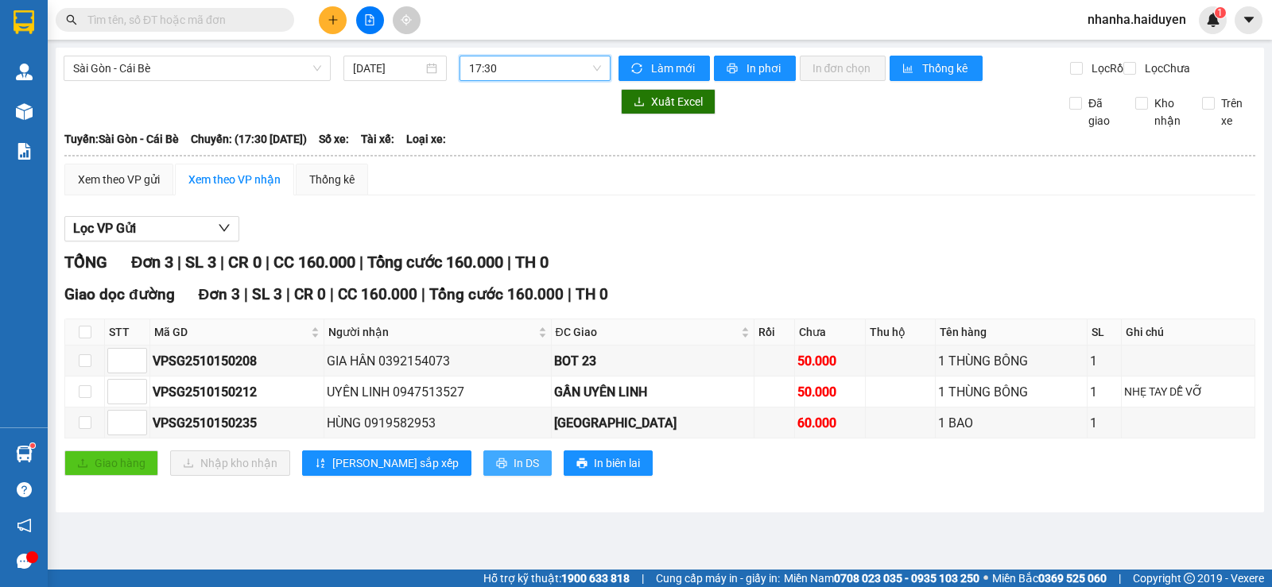
click at [514, 472] on span "In DS" at bounding box center [526, 463] width 25 height 17
click at [549, 50] on div "[GEOGRAPHIC_DATA] - Cái Bè [DATE] 17:30 Làm mới In phơi In đơn chọn Thống kê Lọ…" at bounding box center [660, 280] width 1208 height 465
click at [549, 73] on span "17:30" at bounding box center [534, 68] width 131 height 24
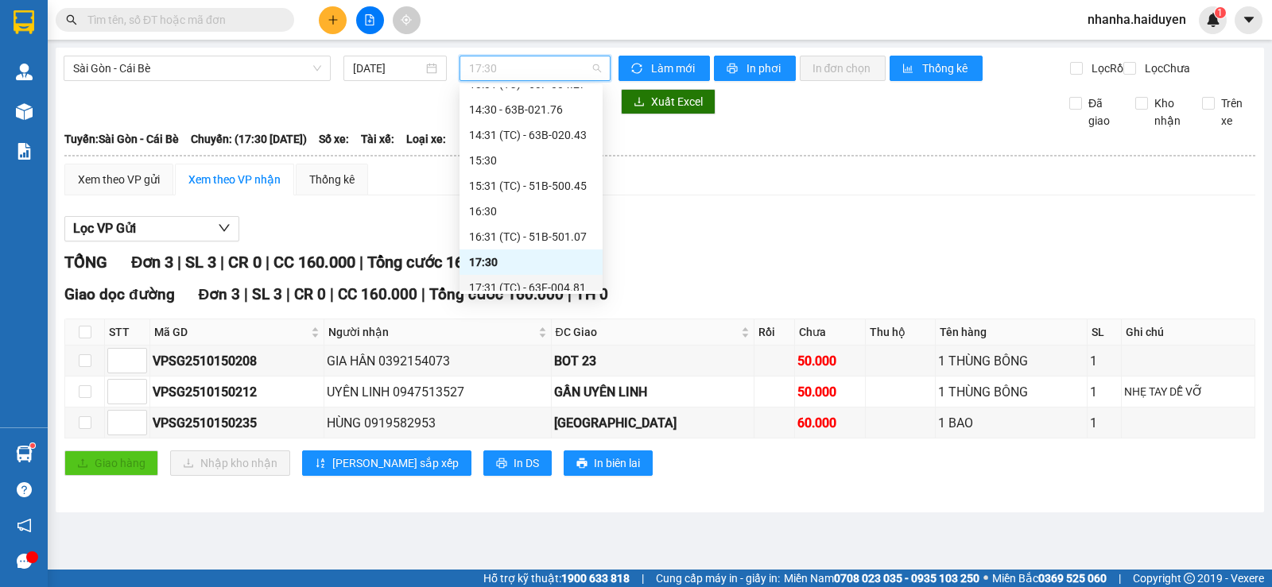
scroll to position [458, 0]
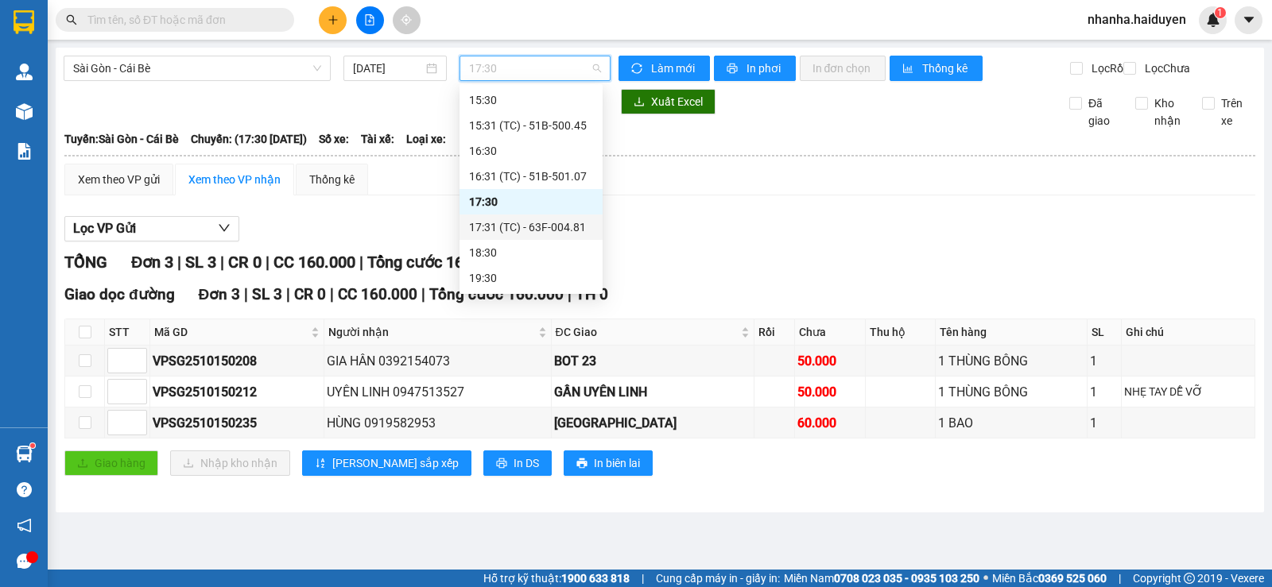
click at [545, 220] on div "17:31 (TC) - 63F-004.81" at bounding box center [531, 227] width 124 height 17
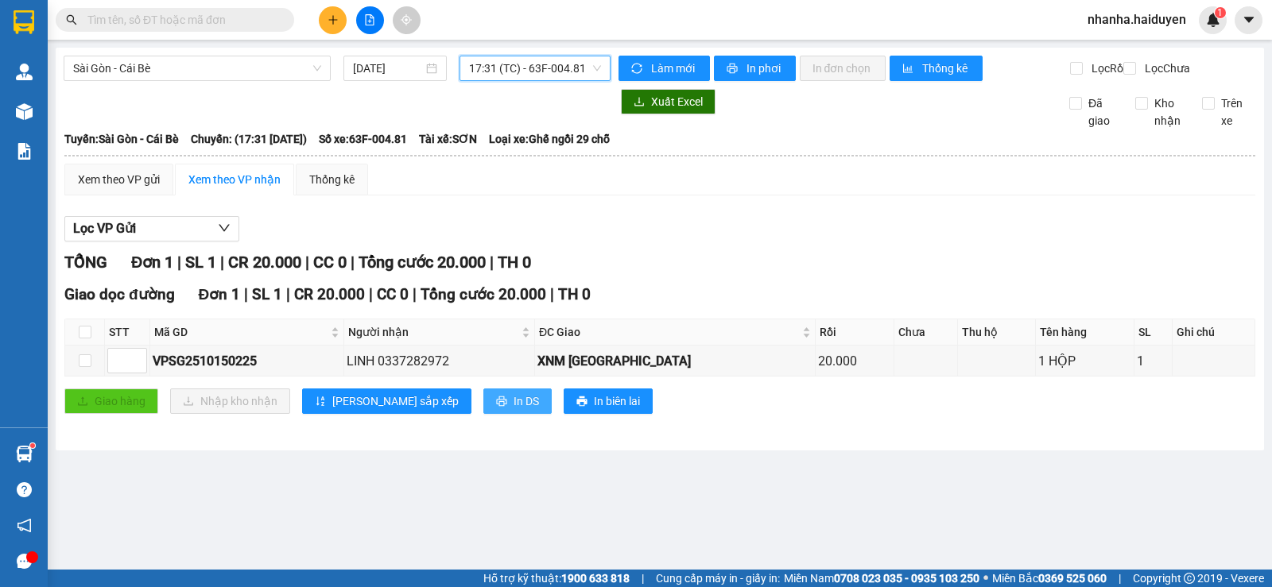
click at [496, 407] on icon "printer" at bounding box center [501, 401] width 11 height 11
click at [89, 339] on input "checkbox" at bounding box center [85, 332] width 13 height 13
checkbox input "true"
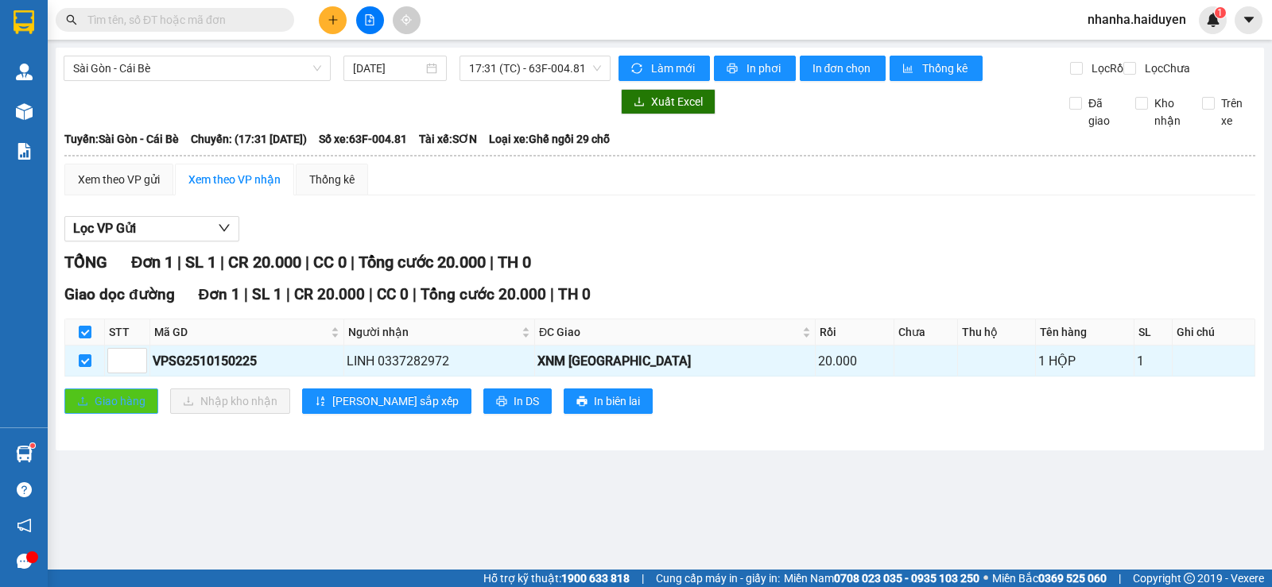
click at [106, 410] on span "Giao hàng" at bounding box center [120, 401] width 51 height 17
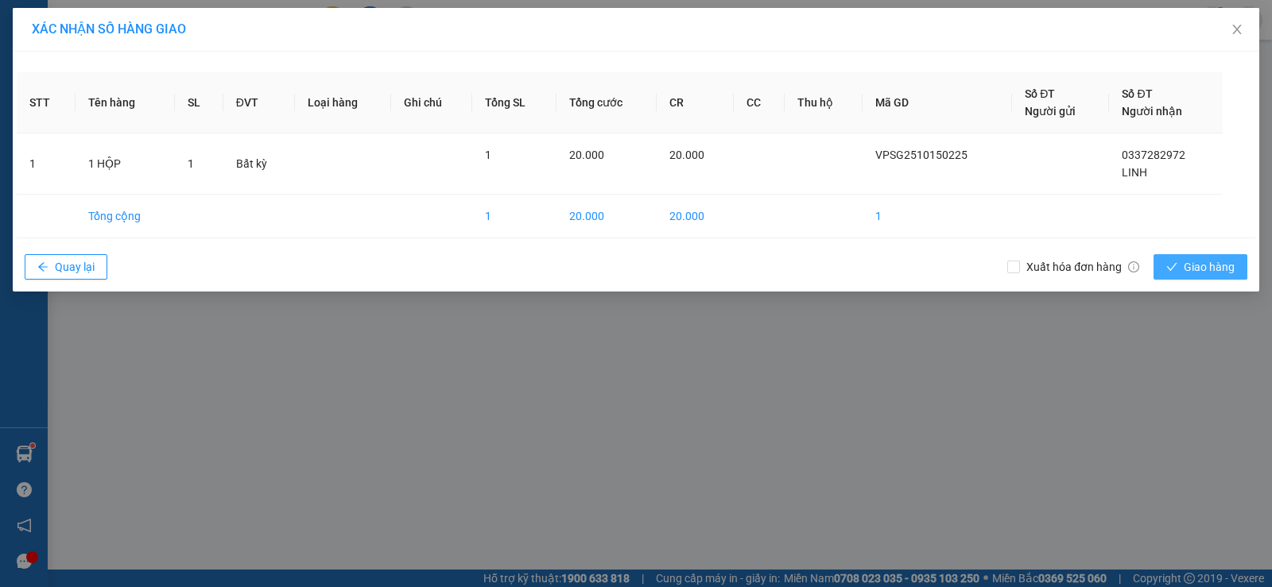
click at [1182, 271] on button "Giao hàng" at bounding box center [1200, 266] width 94 height 25
click at [616, 450] on div "XÁC NHẬN SỐ HÀNG GIAO STT Tên hàng SL ĐVT Loại hàng Ghi chú Tổng SL Tổng cước C…" at bounding box center [636, 293] width 1272 height 587
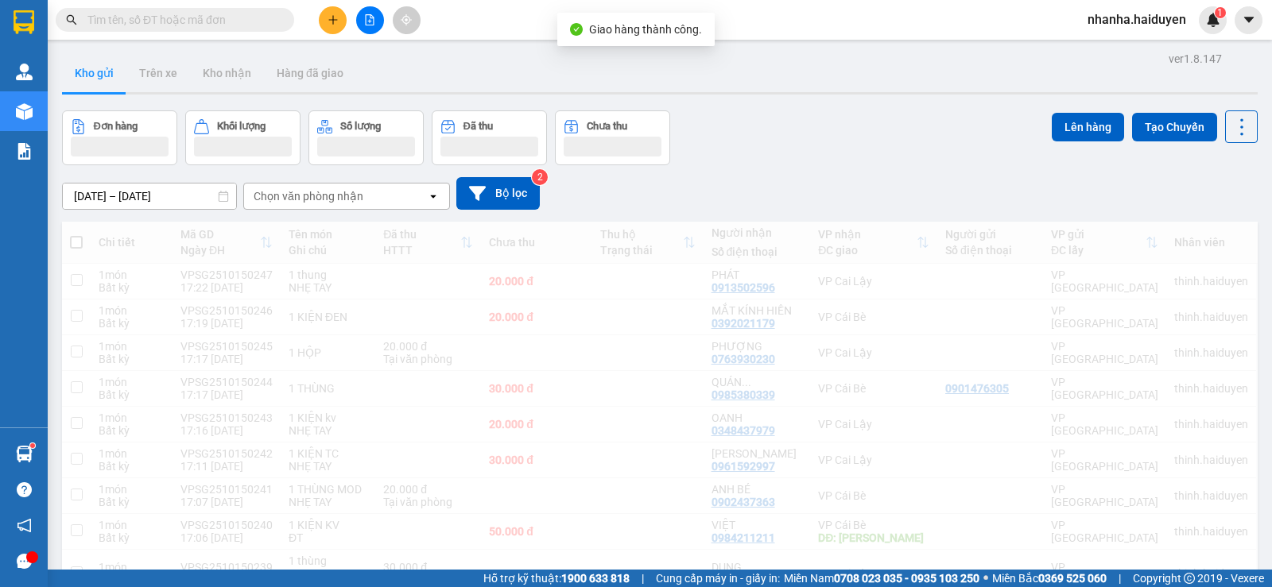
click at [1238, 35] on div "Kết quả tìm kiếm ( 0 ) Bộ lọc Gửi 3 ngày gần nhất No Data nhanha.haiduyen 1" at bounding box center [636, 20] width 1272 height 40
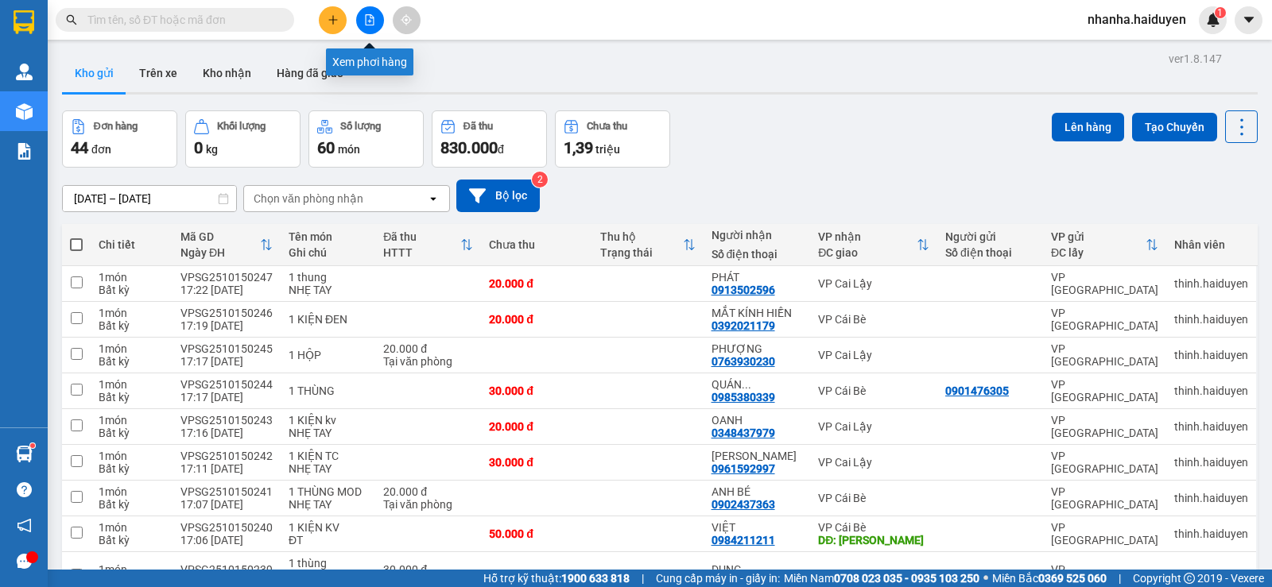
click at [379, 20] on button at bounding box center [370, 20] width 28 height 28
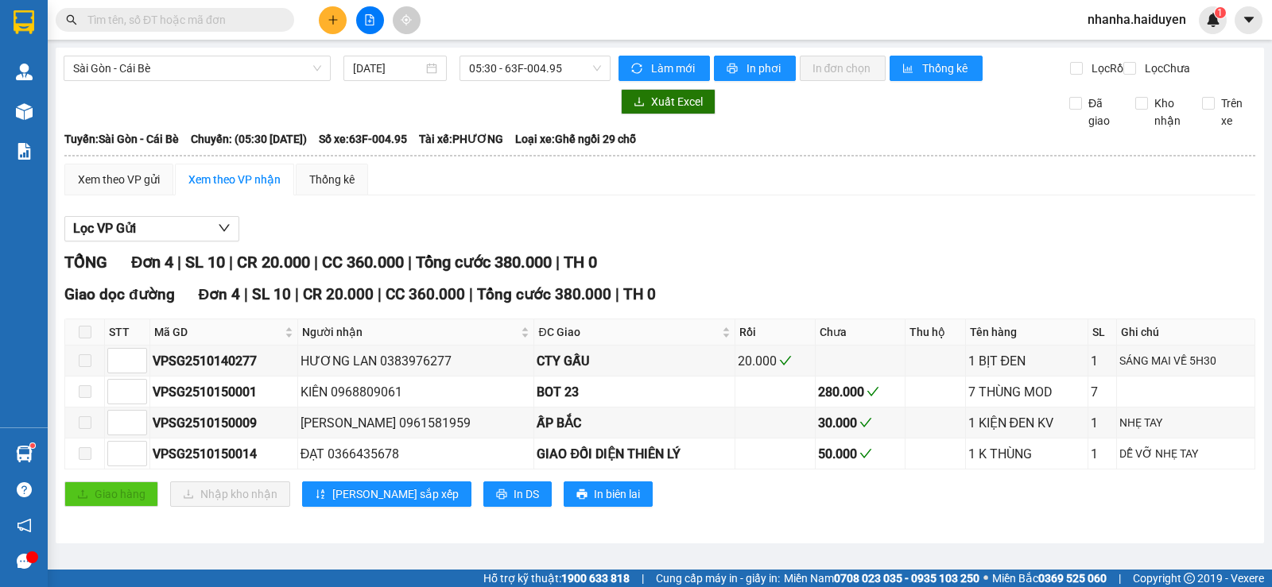
click at [514, 54] on div "[GEOGRAPHIC_DATA] - Cái Bè [DATE] 05:30 - 63F-004.95 Làm mới In phơi In đơn chọ…" at bounding box center [660, 296] width 1208 height 496
click at [518, 67] on span "05:30 - 63F-004.95" at bounding box center [534, 68] width 131 height 24
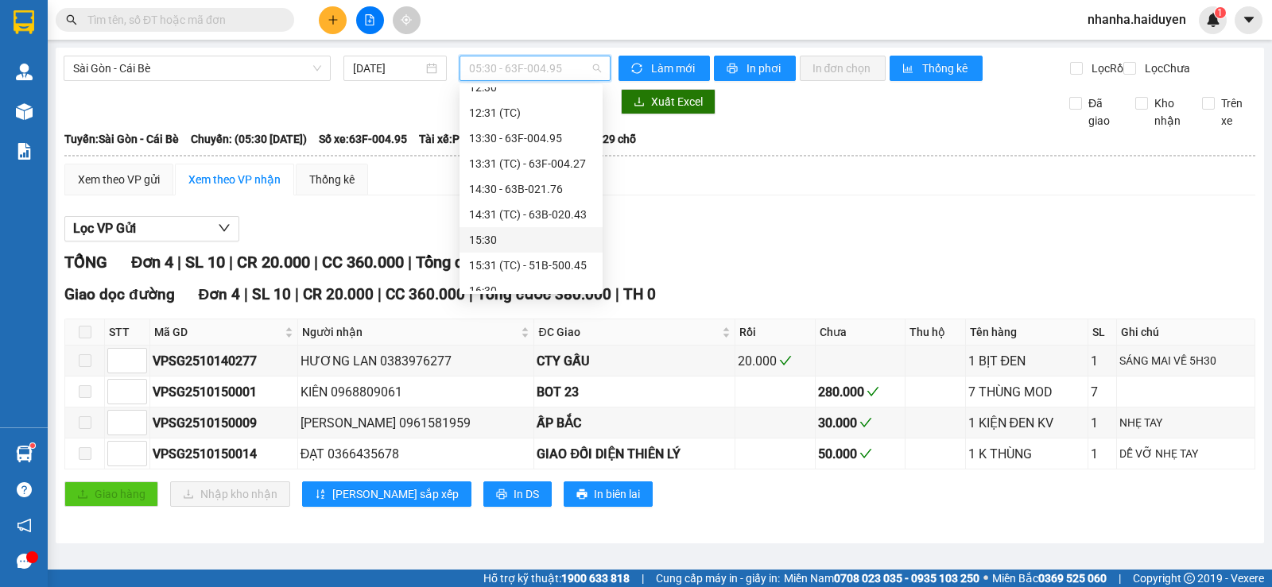
scroll to position [458, 0]
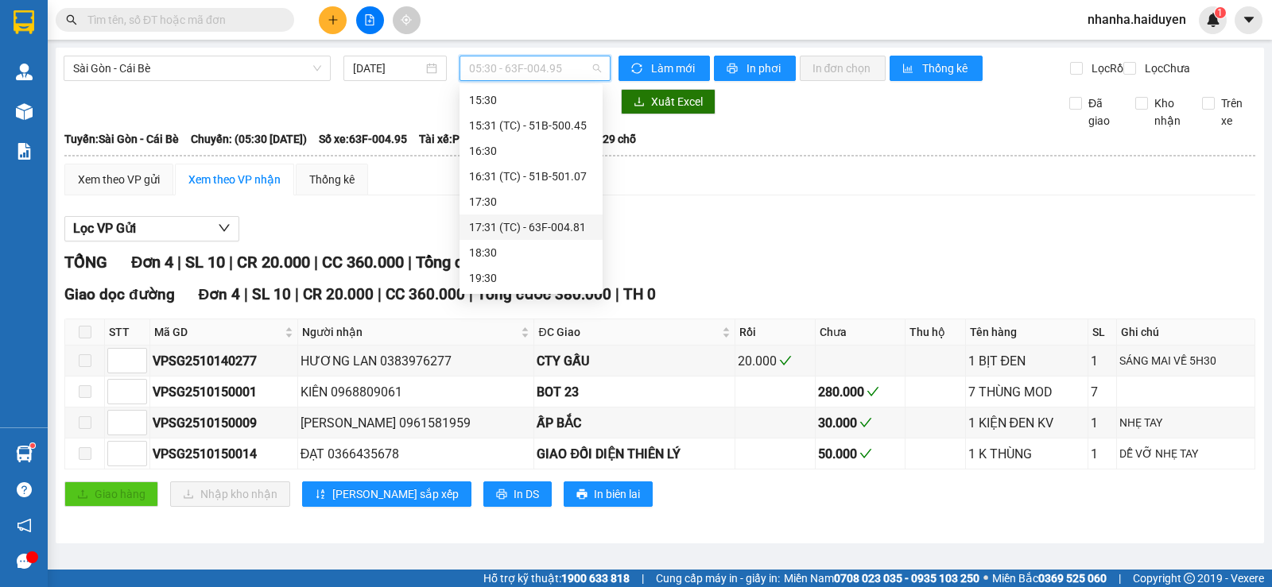
click at [539, 225] on div "17:31 (TC) - 63F-004.81" at bounding box center [531, 227] width 124 height 17
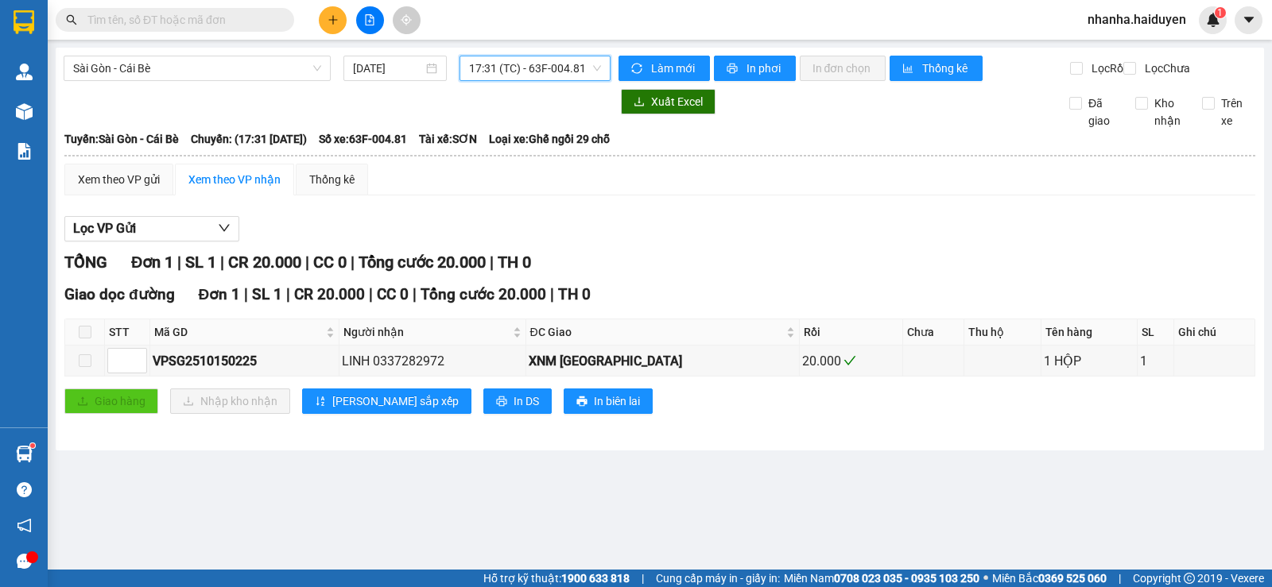
click at [519, 79] on span "17:31 (TC) - 63F-004.81" at bounding box center [534, 68] width 131 height 24
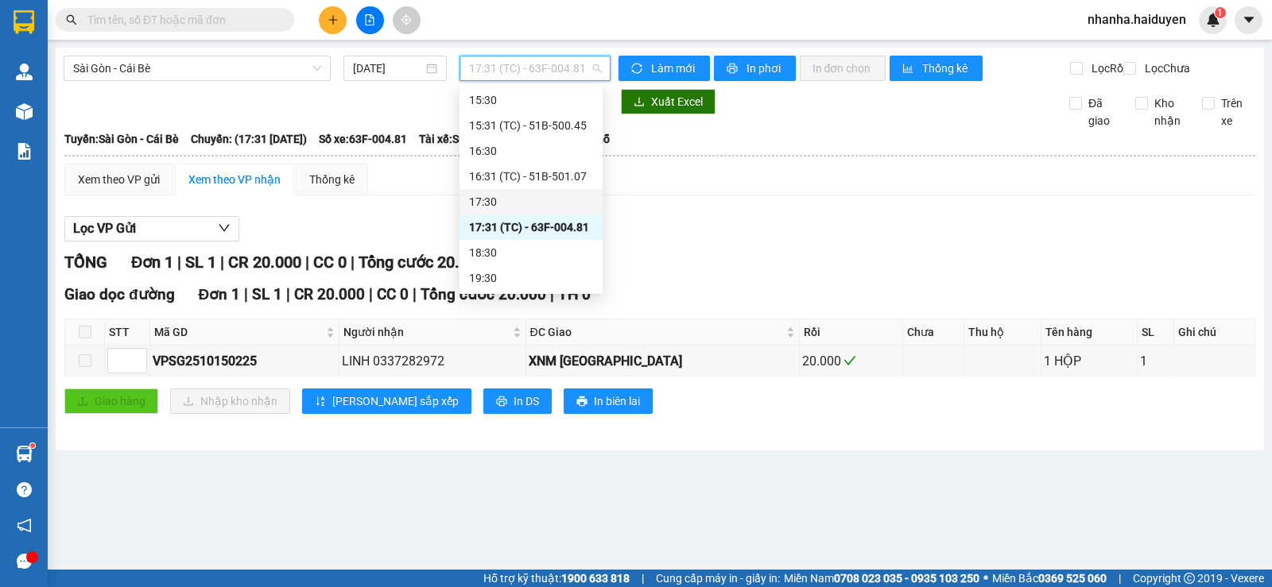
click at [521, 203] on div "17:30" at bounding box center [531, 201] width 124 height 17
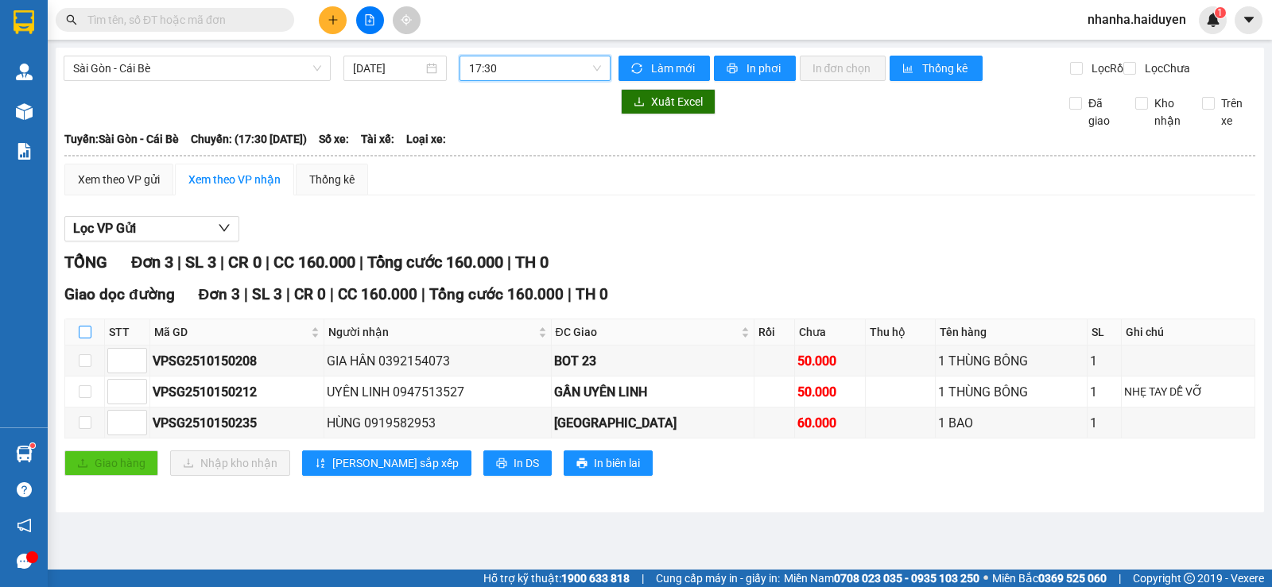
drag, startPoint x: 83, startPoint y: 344, endPoint x: 61, endPoint y: 452, distance: 110.4
click at [83, 339] on input "checkbox" at bounding box center [85, 332] width 13 height 13
checkbox input "true"
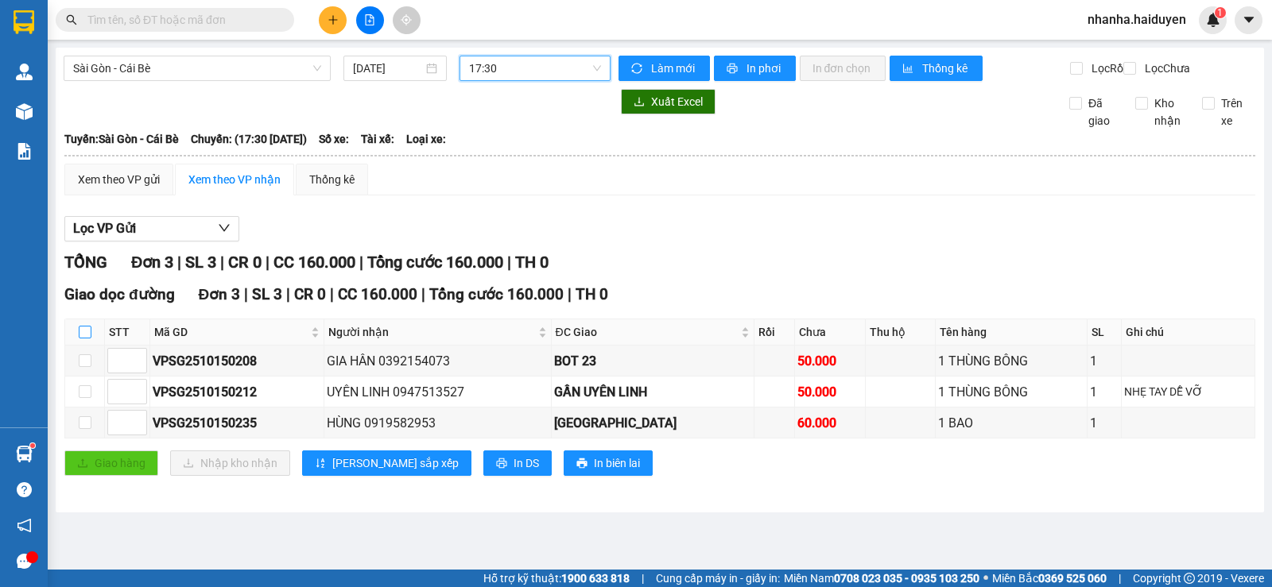
checkbox input "true"
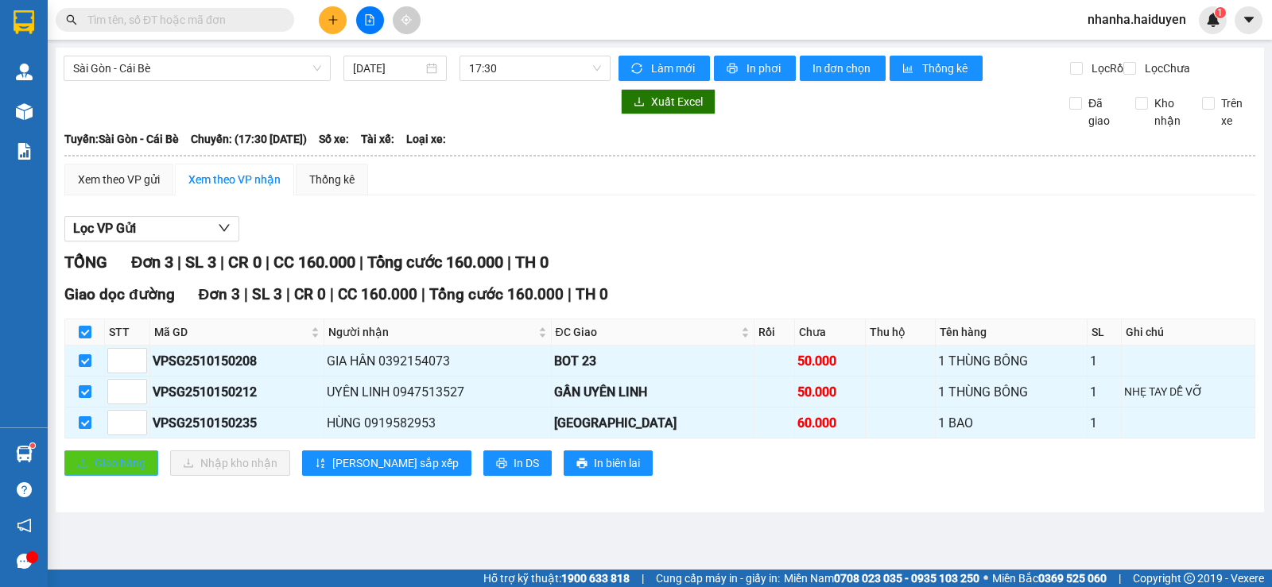
click at [110, 472] on span "Giao hàng" at bounding box center [120, 463] width 51 height 17
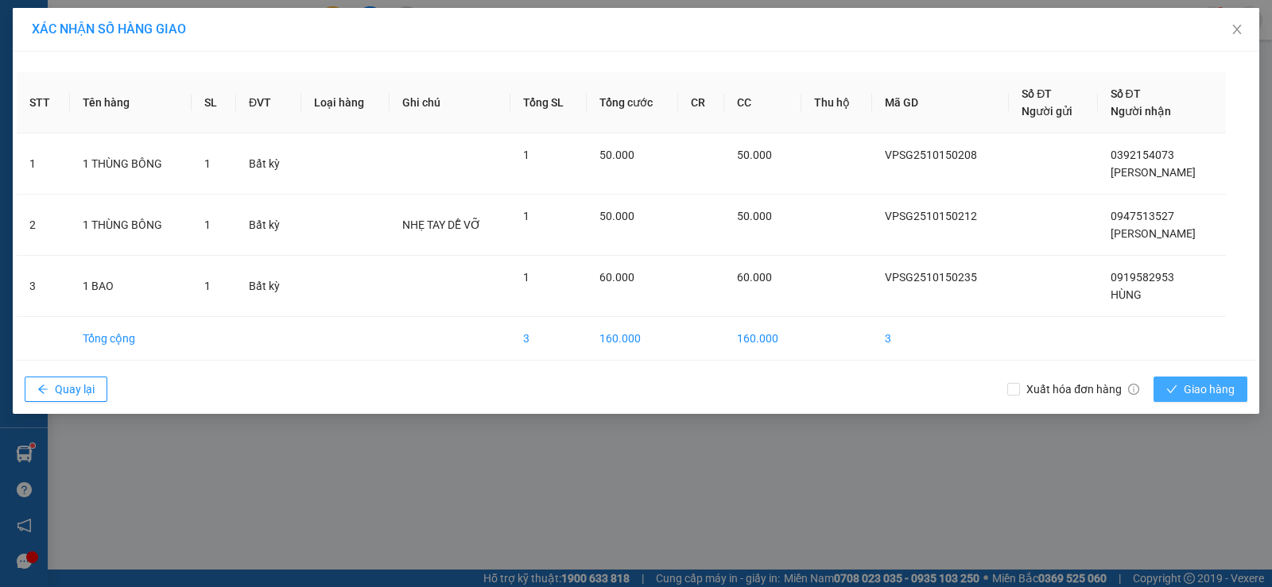
click at [1173, 386] on icon "check" at bounding box center [1171, 389] width 11 height 11
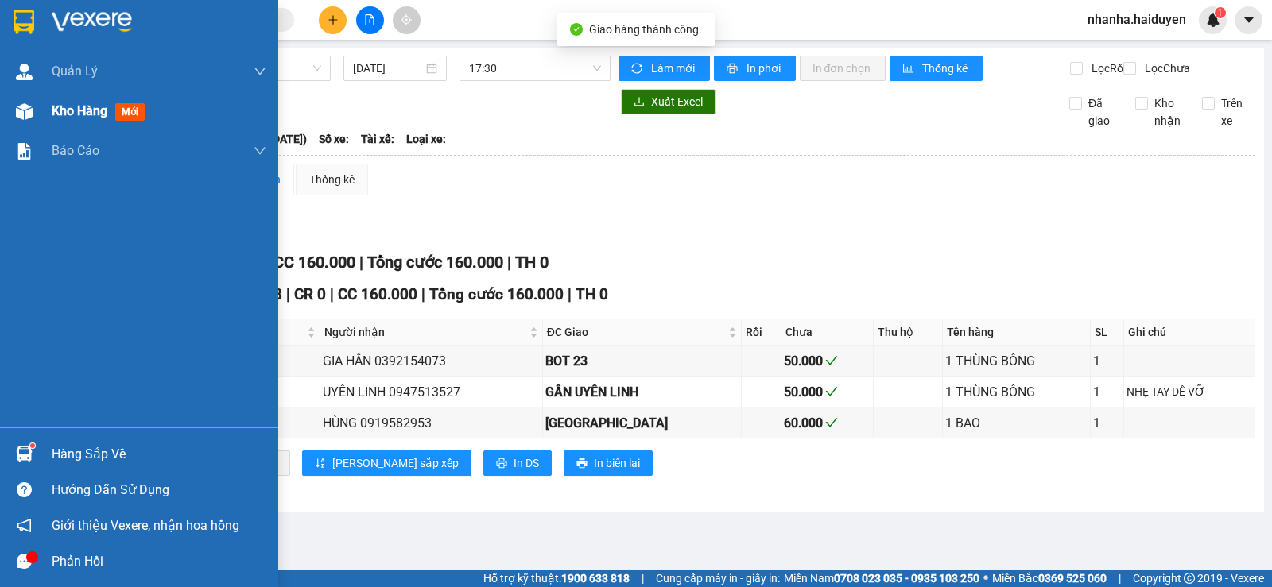
click at [29, 116] on img at bounding box center [24, 111] width 17 height 17
click at [97, 144] on span "Báo cáo" at bounding box center [76, 151] width 48 height 20
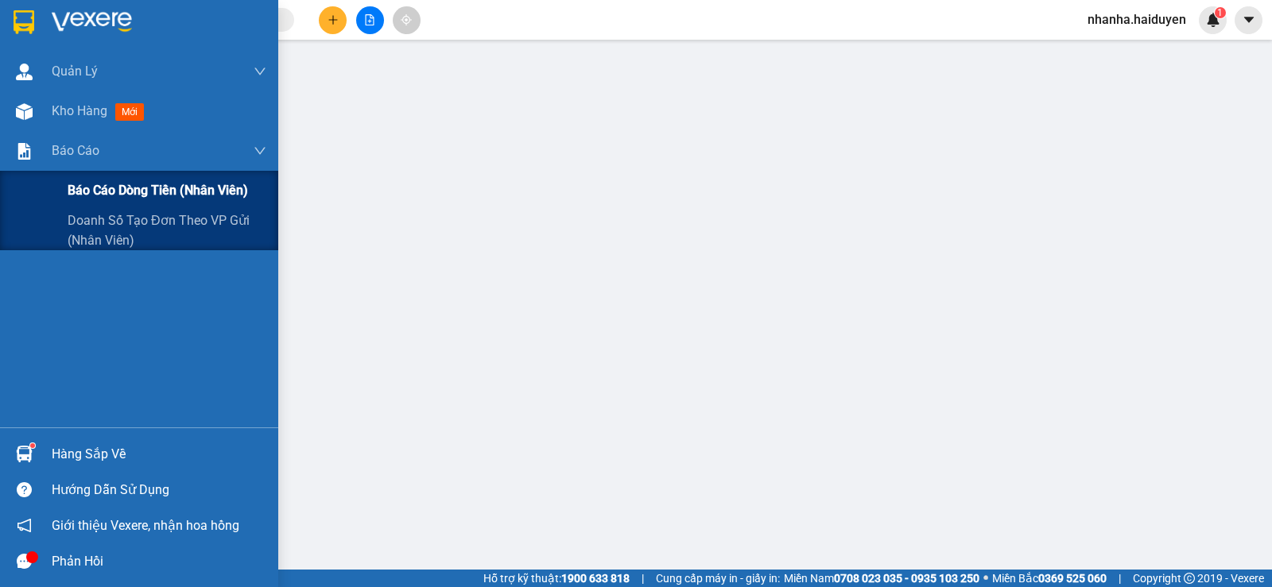
click at [79, 186] on span "Báo cáo dòng tiền (nhân viên)" at bounding box center [158, 190] width 180 height 20
